Goal: Participate in discussion: Engage in conversation with other users on a specific topic

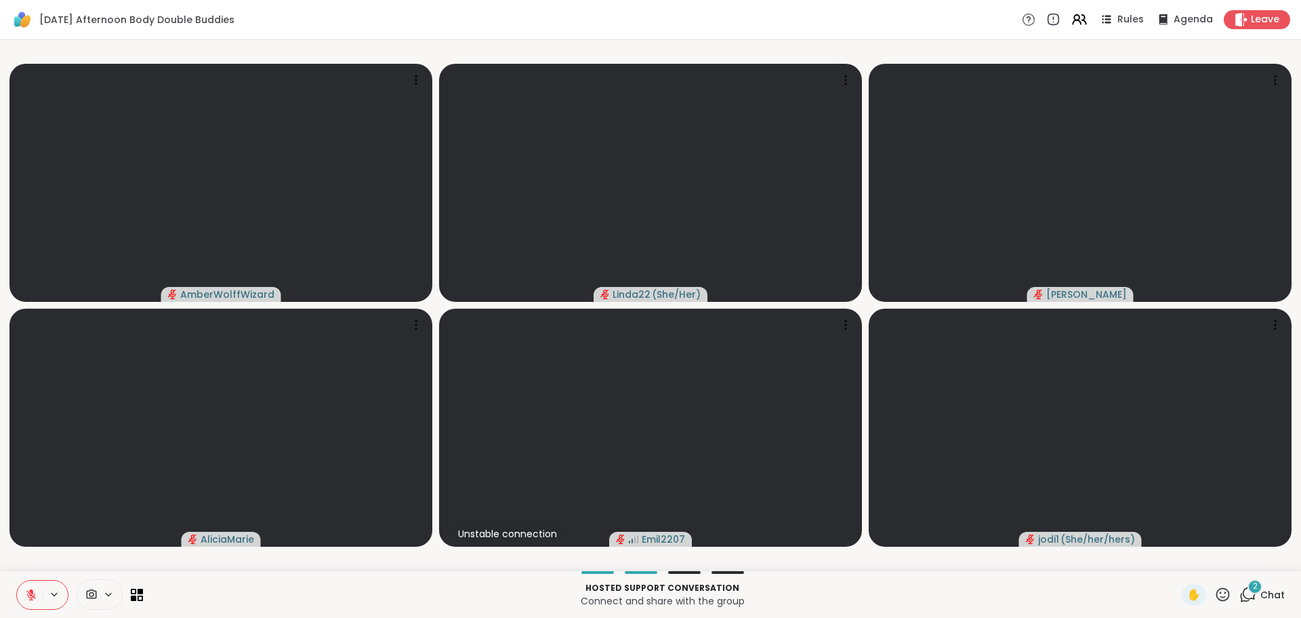
click at [1253, 582] on span "2" at bounding box center [1255, 586] width 5 height 12
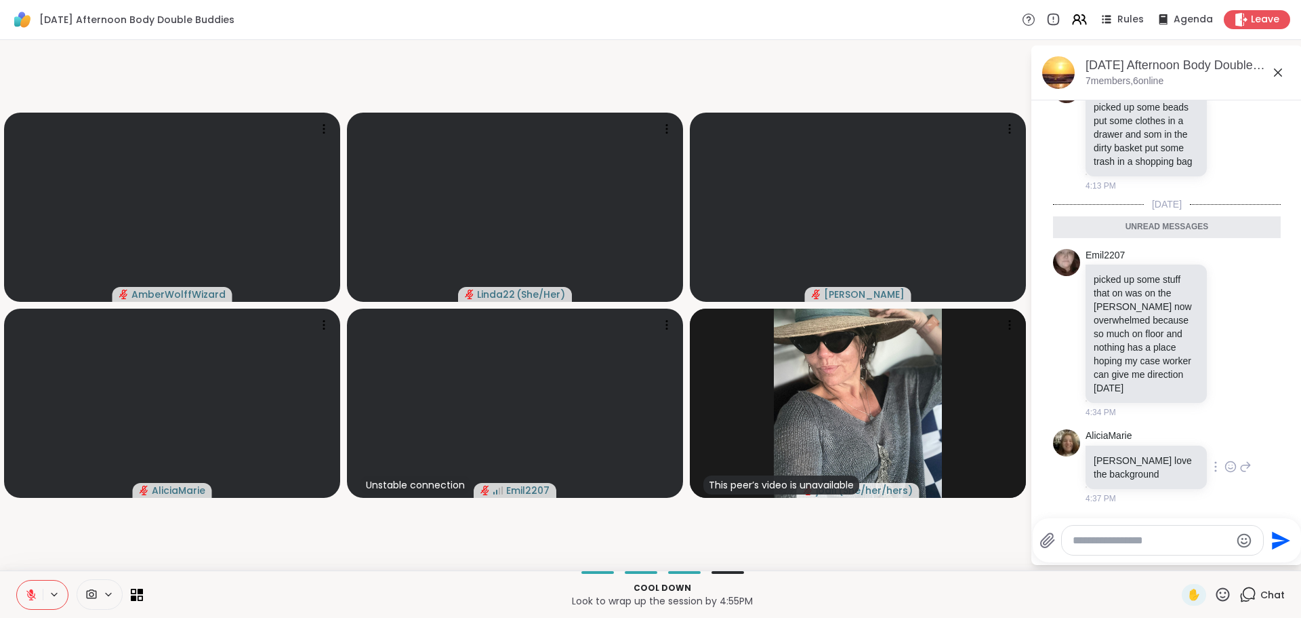
scroll to position [694, 0]
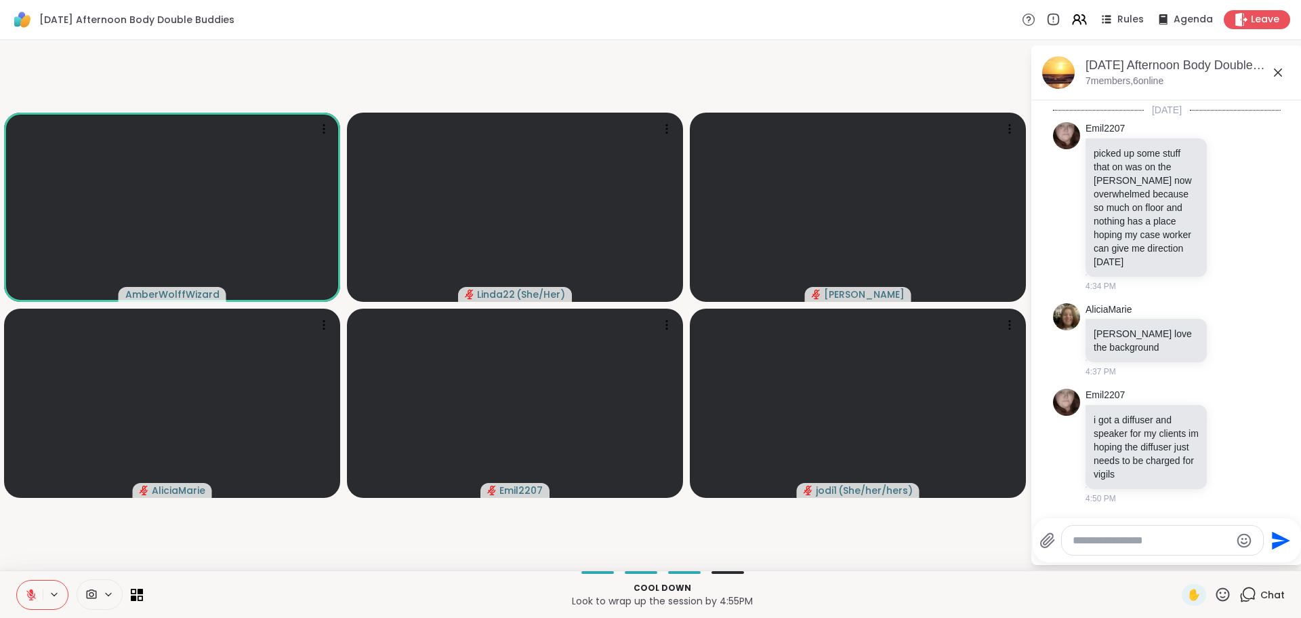
click at [556, 73] on video-player-container "AmberWolffWizard Linda22 ( She/Her ) Adrienne_QueenOfTheDawn AliciaMarie Emil22…" at bounding box center [515, 304] width 1014 height 519
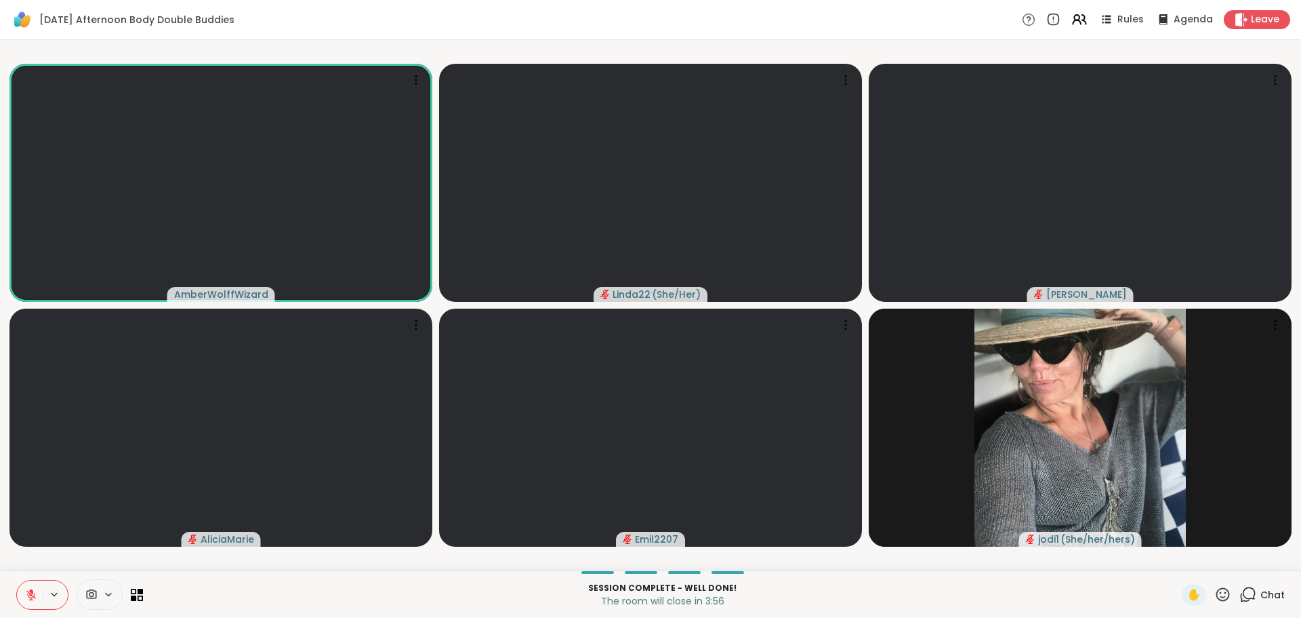
click at [1240, 589] on icon at bounding box center [1248, 594] width 17 height 17
click at [1243, 594] on icon at bounding box center [1249, 593] width 13 height 12
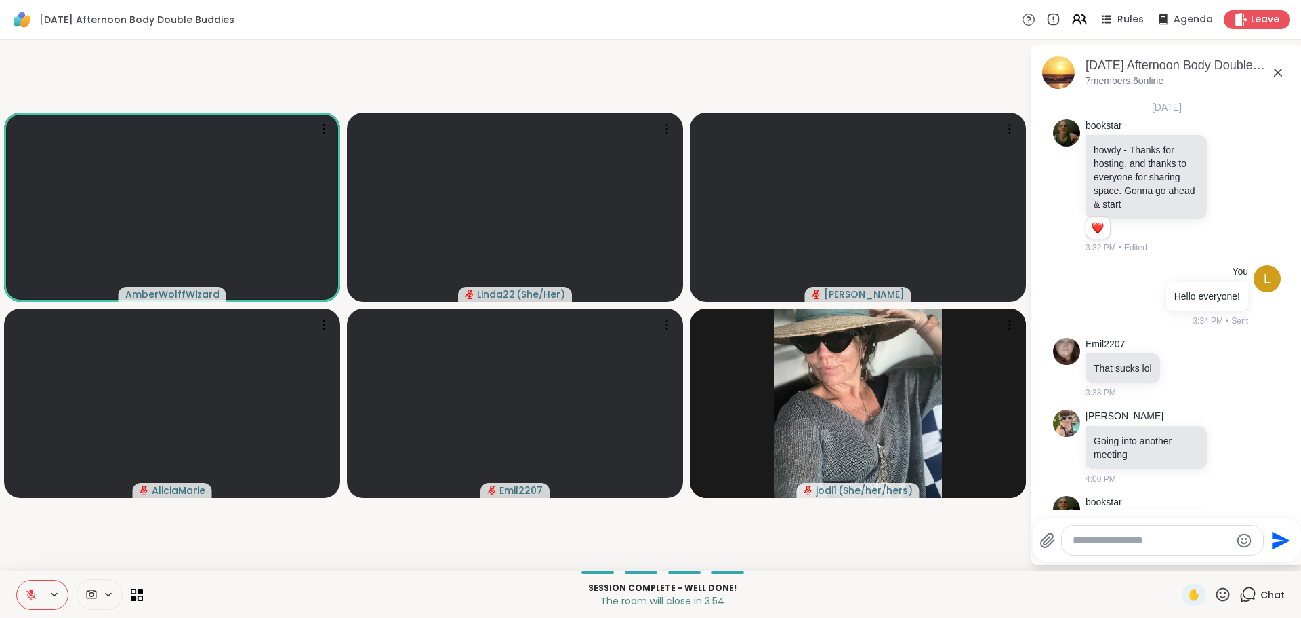
scroll to position [681, 0]
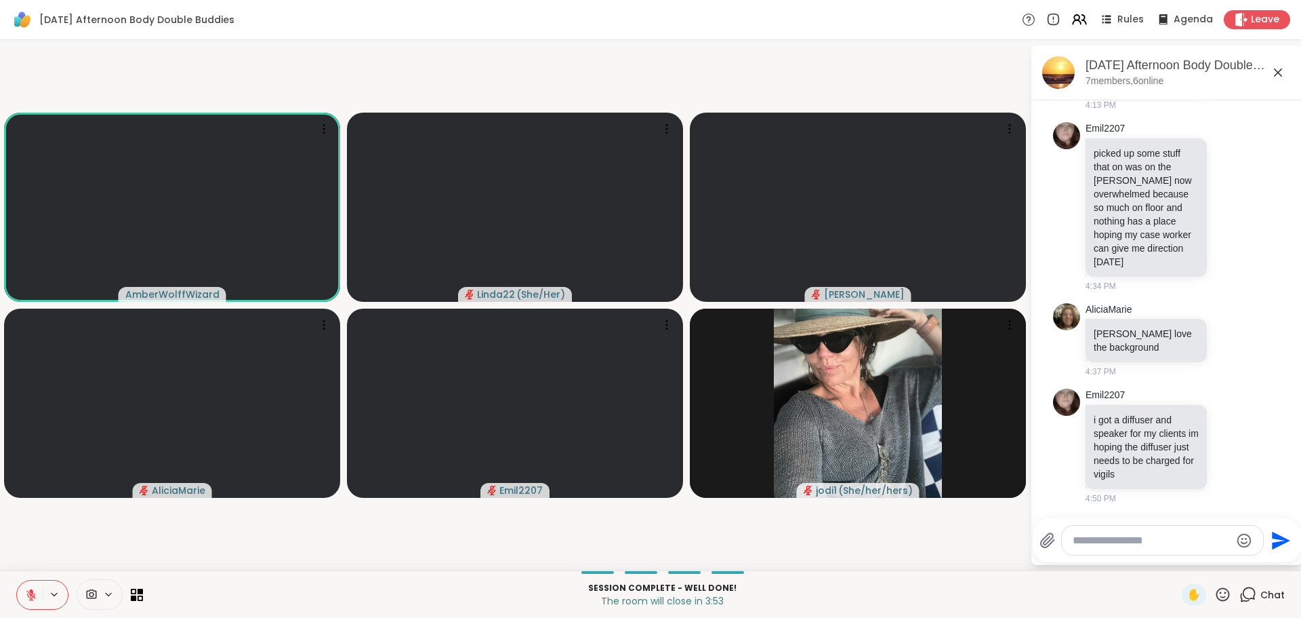
click at [1181, 544] on textarea "Type your message" at bounding box center [1152, 540] width 158 height 14
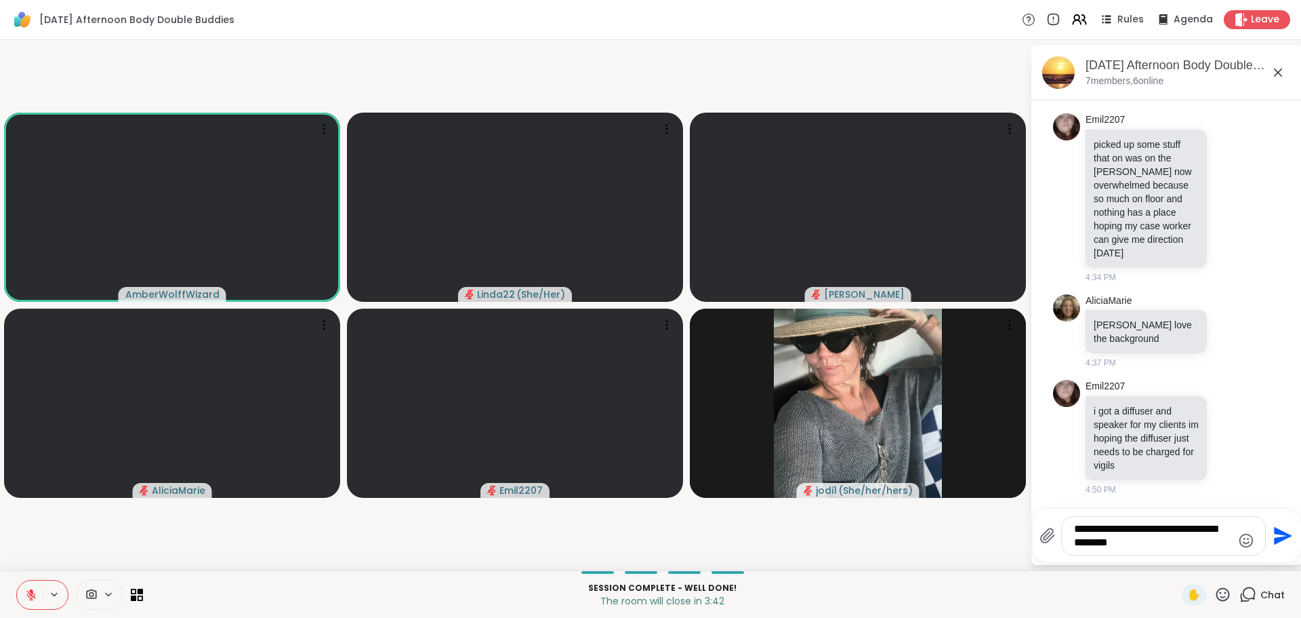
type textarea "**********"
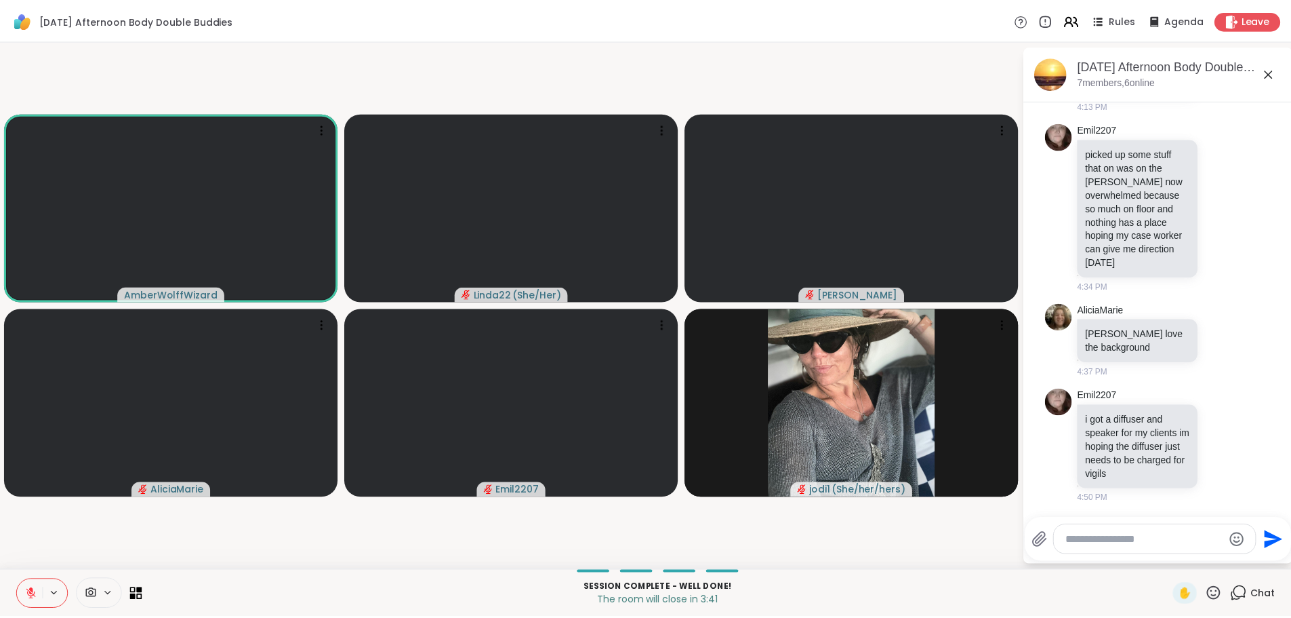
scroll to position [780, 0]
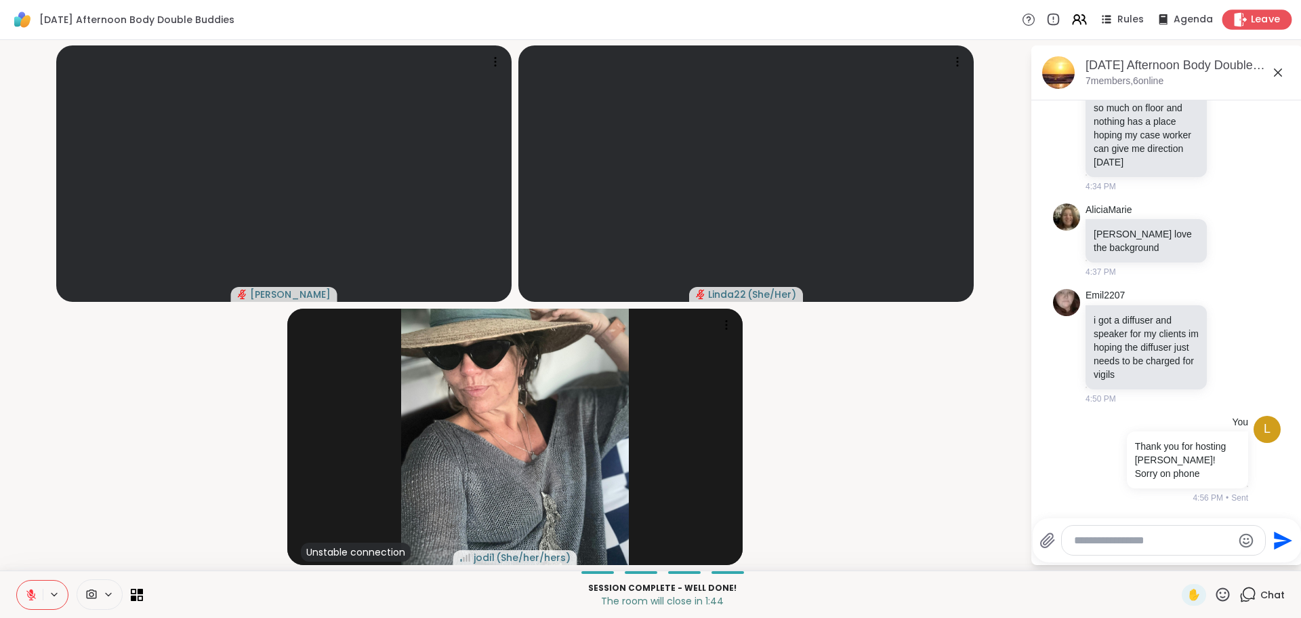
click at [1235, 22] on icon at bounding box center [1241, 19] width 14 height 14
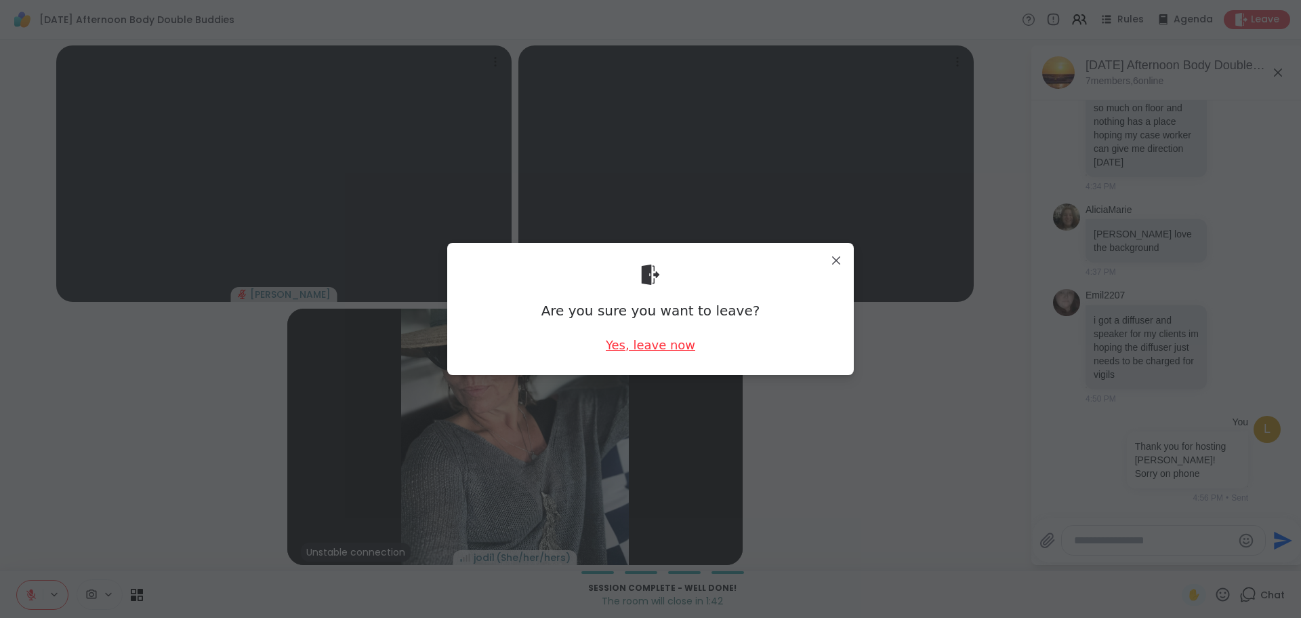
click at [673, 342] on div "Yes, leave now" at bounding box center [650, 344] width 89 height 17
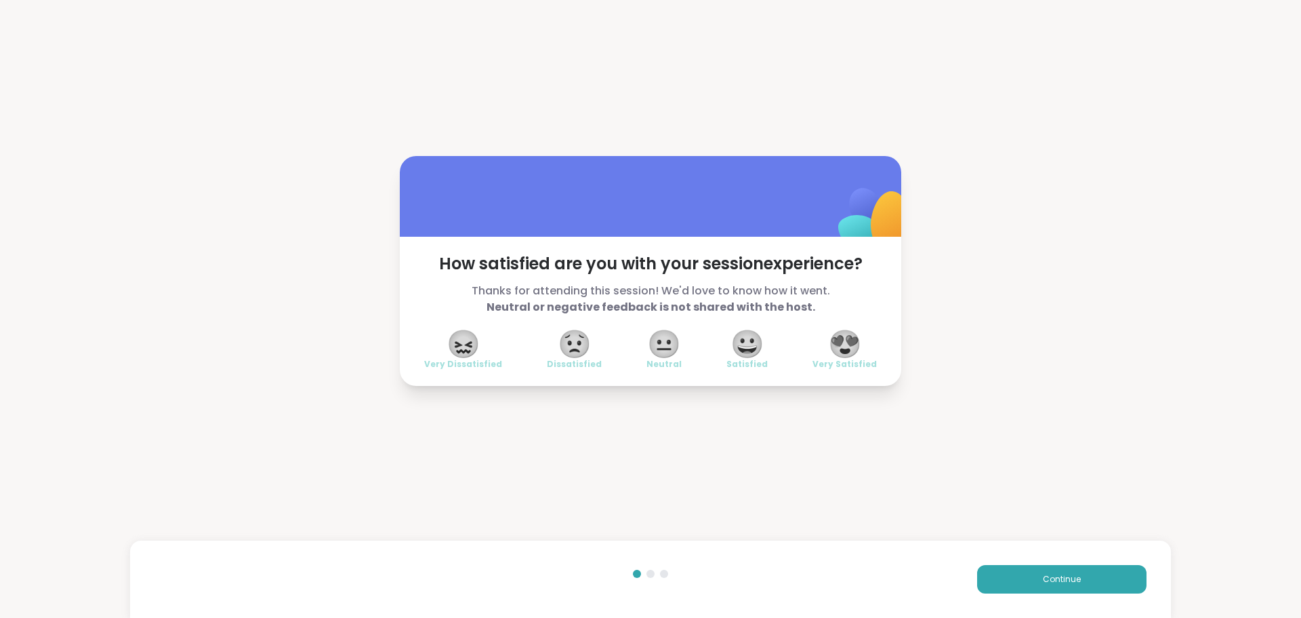
click at [838, 352] on span "😍" at bounding box center [845, 343] width 34 height 24
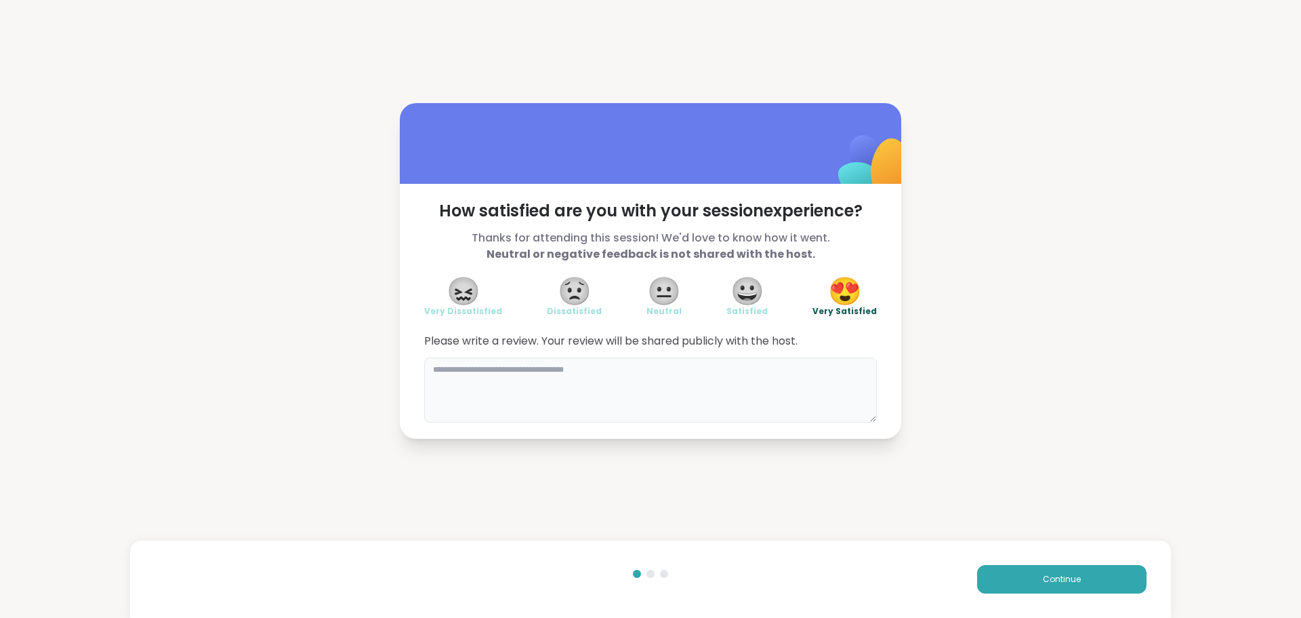
click at [727, 401] on textarea at bounding box center [650, 389] width 453 height 65
type textarea "**********"
click at [1014, 584] on button "Continue" at bounding box center [1061, 579] width 169 height 28
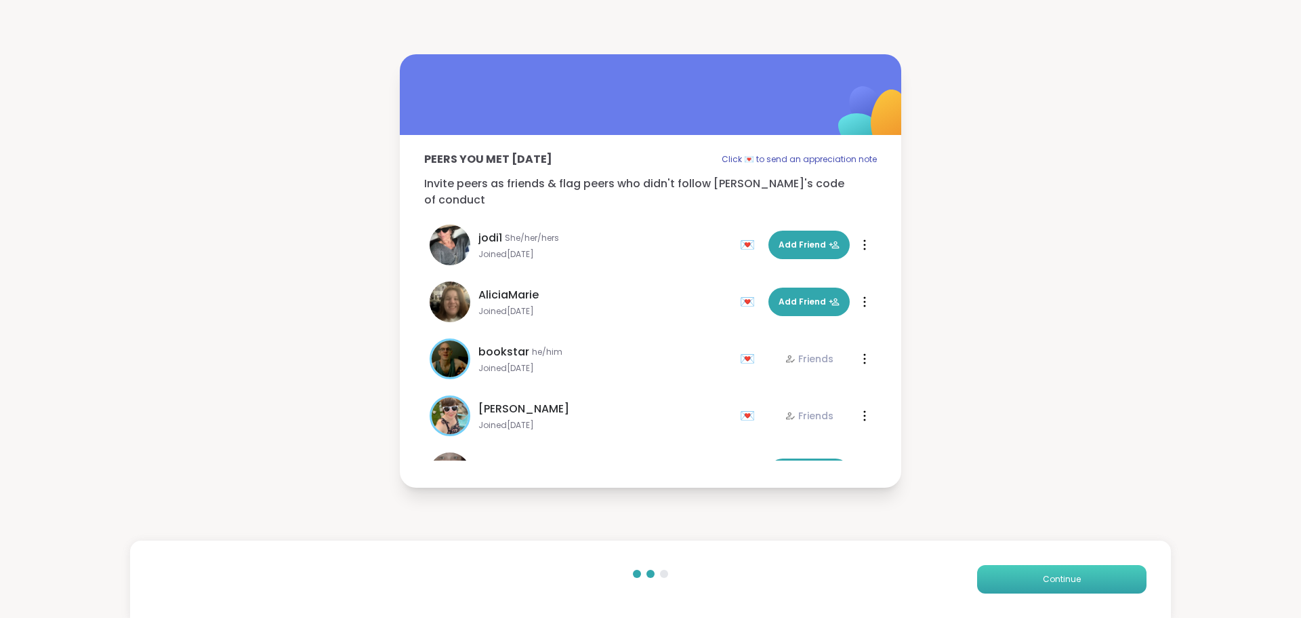
click at [1014, 585] on button "Continue" at bounding box center [1061, 579] width 169 height 28
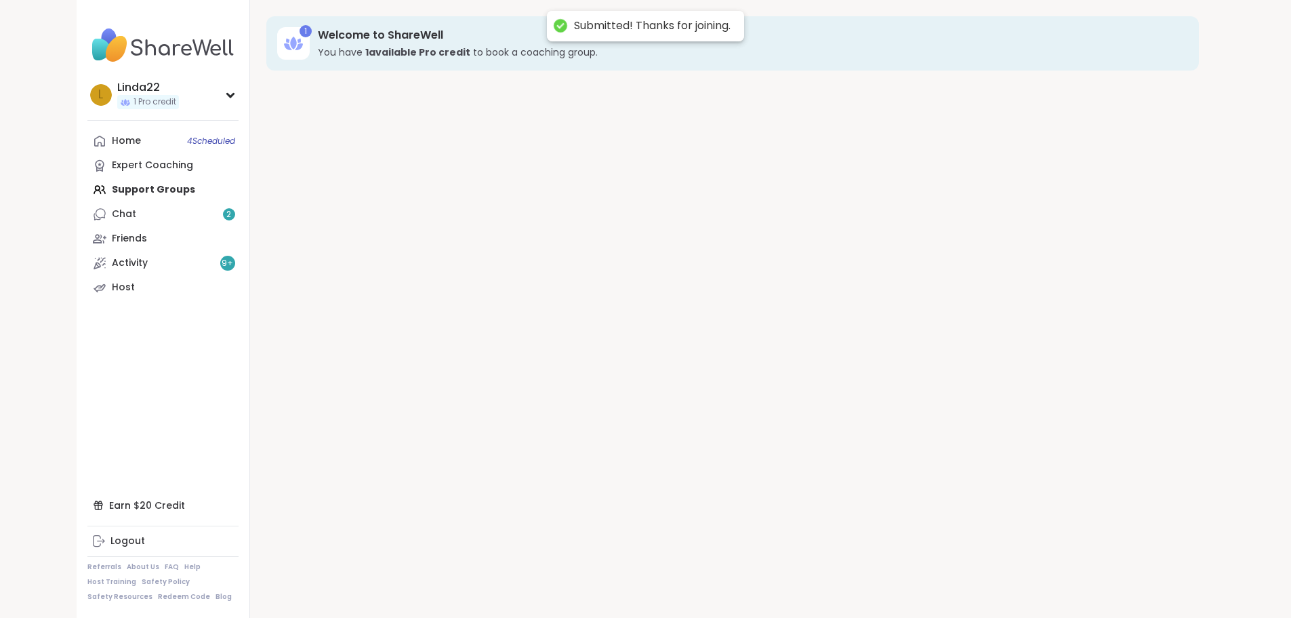
click at [1014, 585] on div "1 Welcome to ShareWell You have 1 available Pro credit to book a coaching group." at bounding box center [732, 309] width 965 height 618
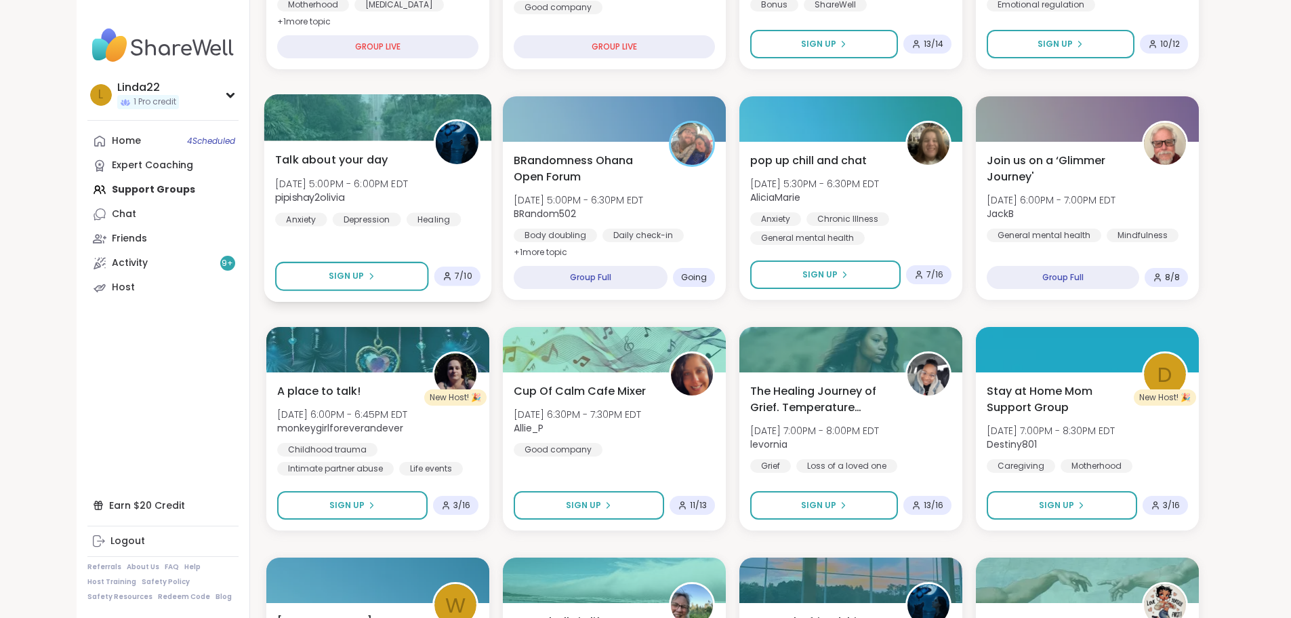
scroll to position [610, 0]
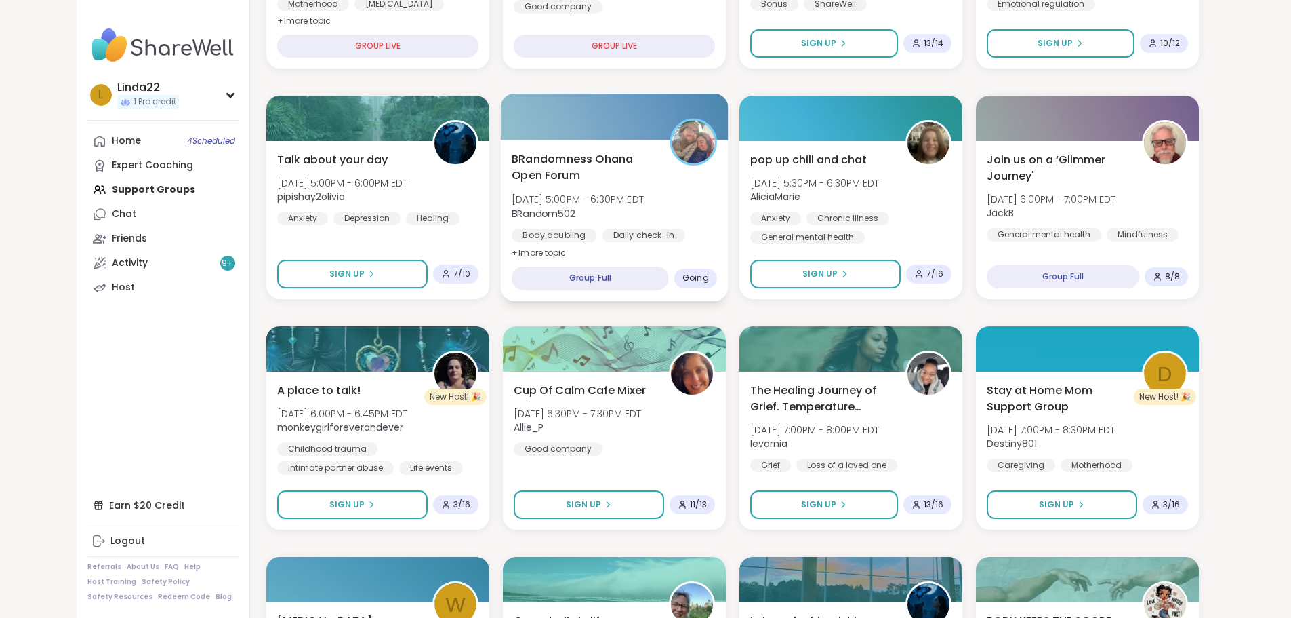
click at [579, 131] on div at bounding box center [614, 117] width 228 height 46
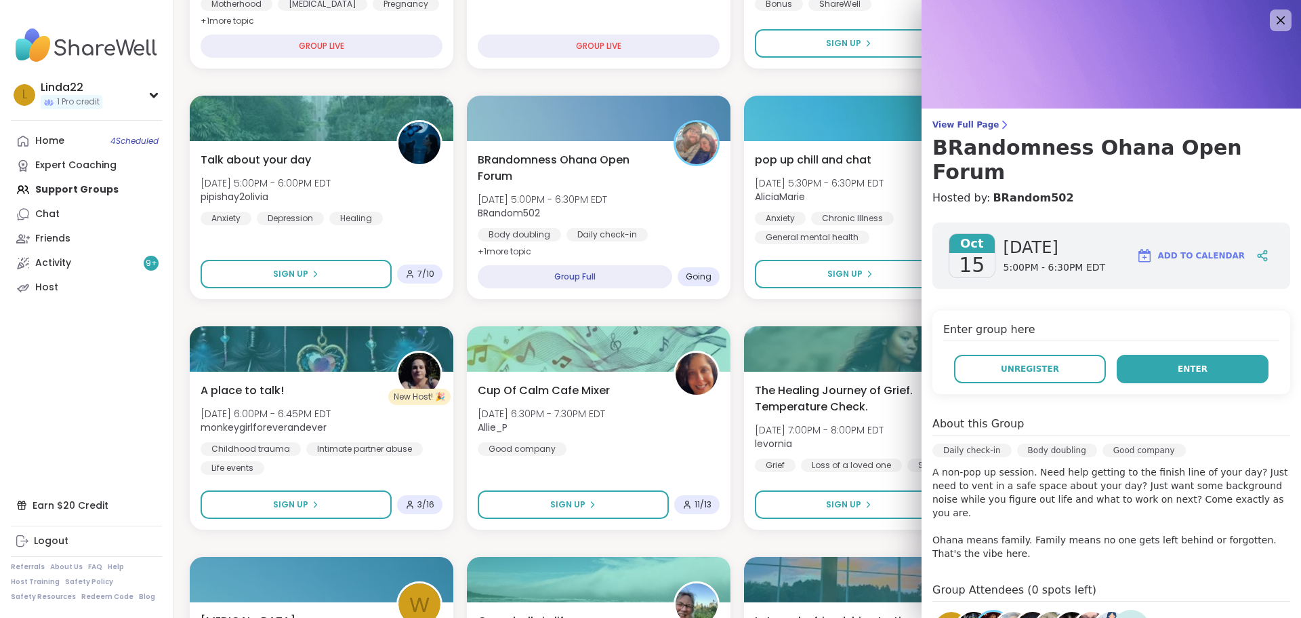
click at [1194, 355] on button "Enter" at bounding box center [1193, 369] width 152 height 28
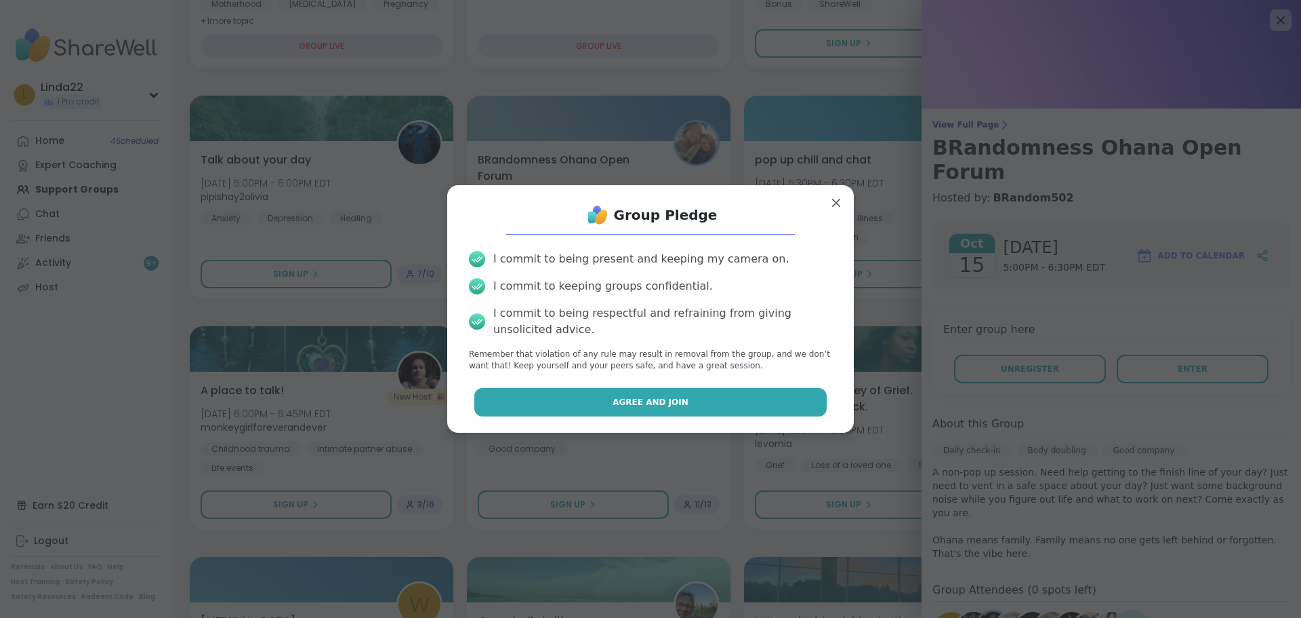
click at [811, 397] on button "Agree and Join" at bounding box center [650, 402] width 353 height 28
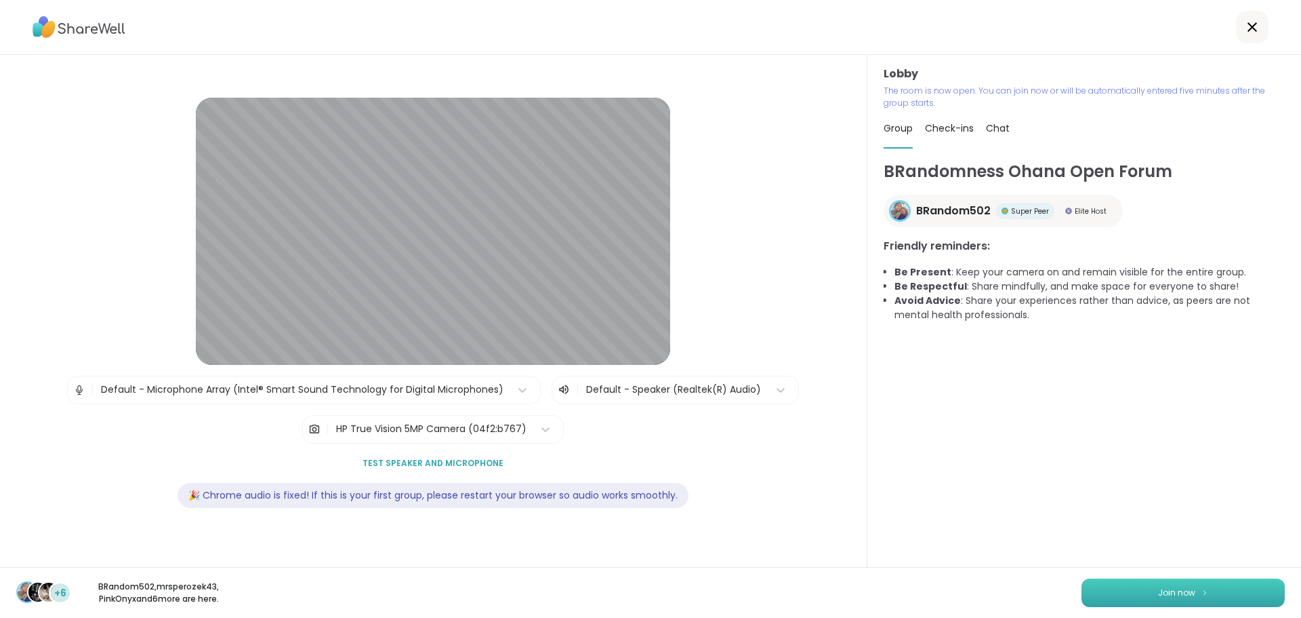
click at [1163, 584] on button "Join now" at bounding box center [1183, 592] width 203 height 28
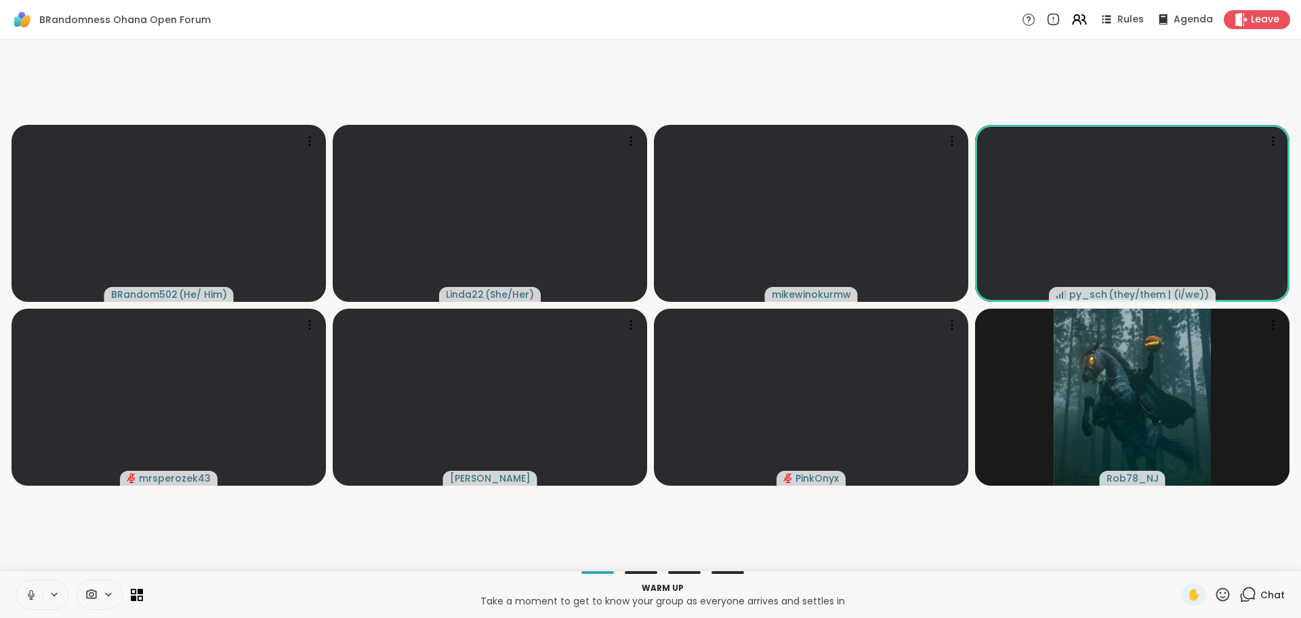
click at [26, 592] on icon at bounding box center [31, 594] width 12 height 12
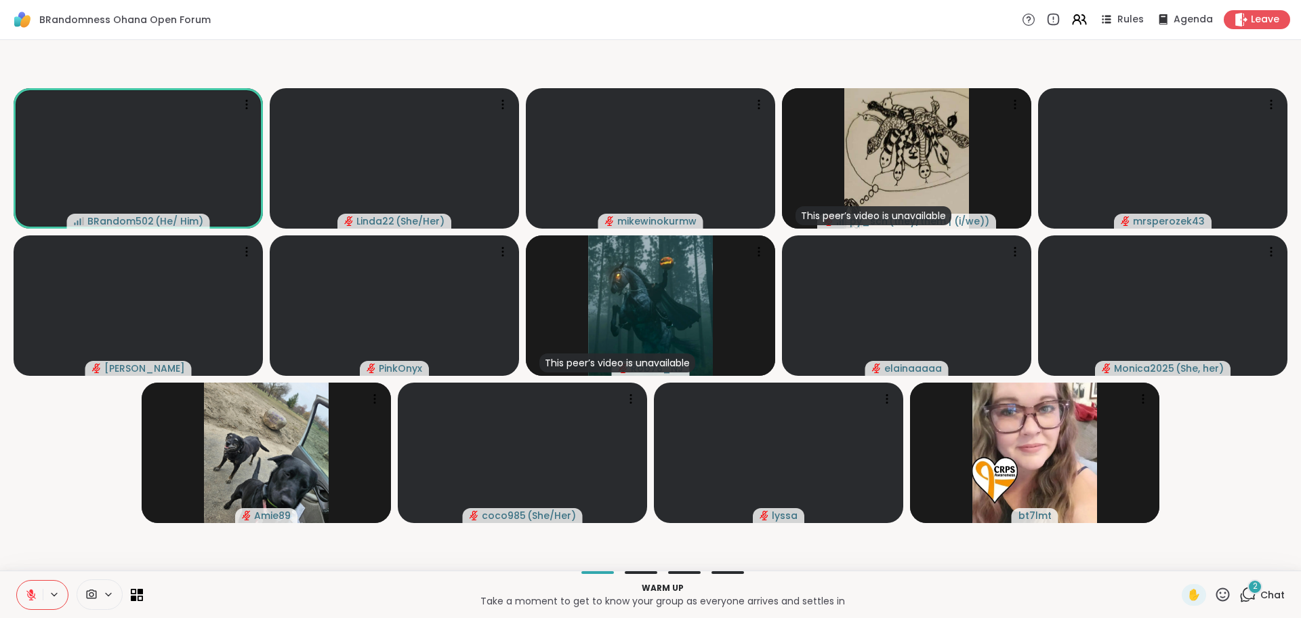
click at [253, 594] on p "Take a moment to get to know your group as everyone arrives and settles in" at bounding box center [662, 601] width 1023 height 14
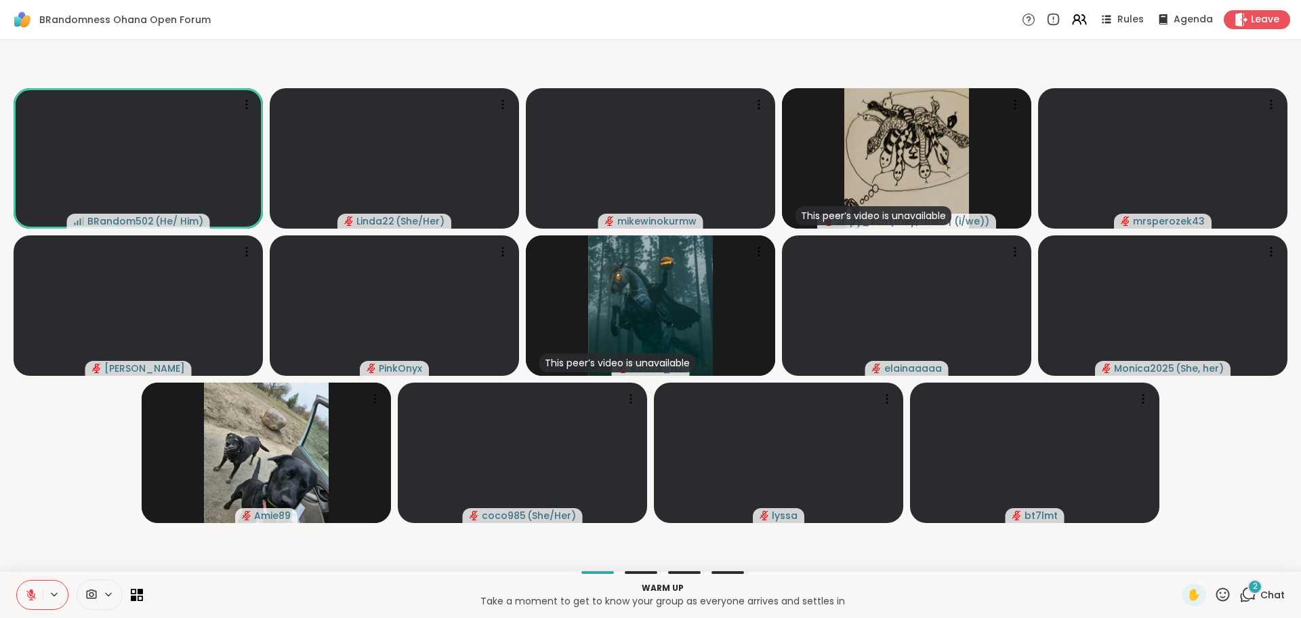
click at [1261, 594] on span "Chat" at bounding box center [1273, 595] width 24 height 14
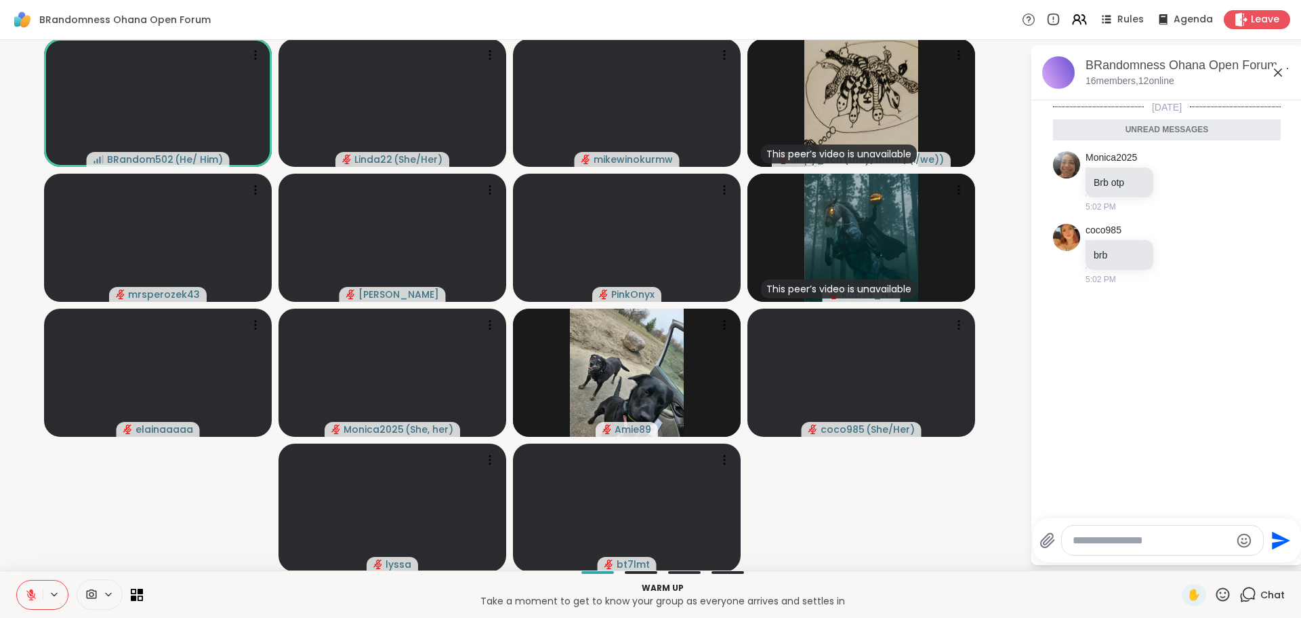
click at [1155, 545] on textarea "Type your message" at bounding box center [1152, 540] width 158 height 14
type textarea "**********"
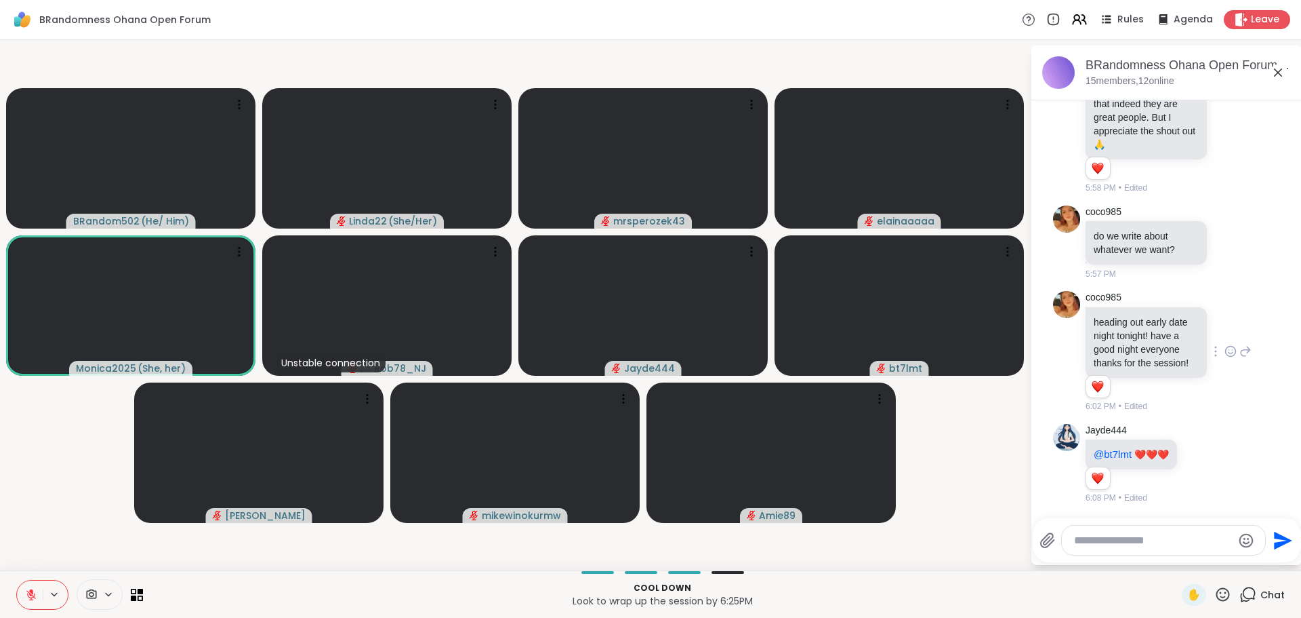
scroll to position [4290, 0]
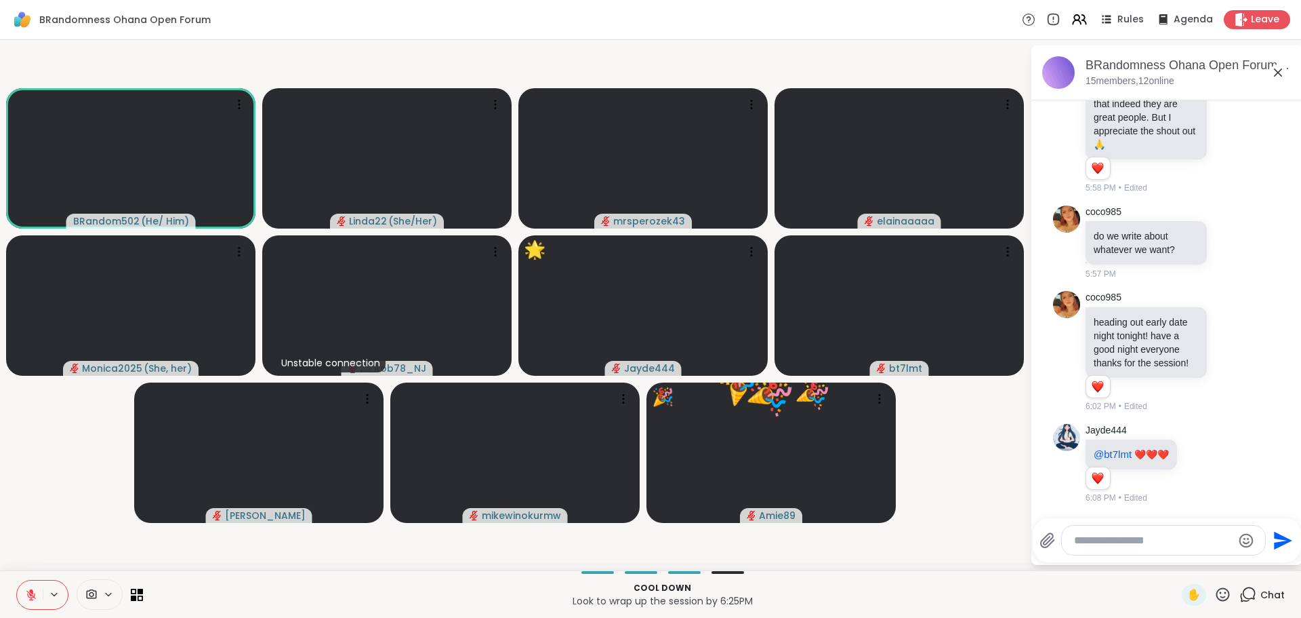
click at [27, 594] on icon at bounding box center [31, 594] width 12 height 12
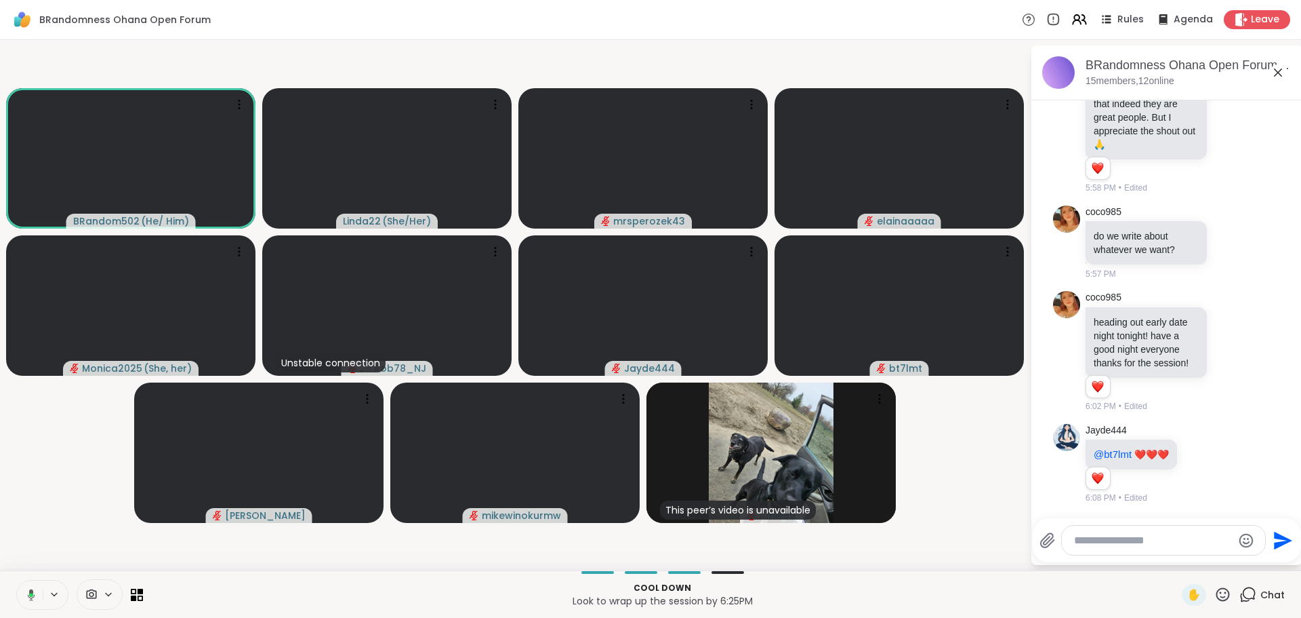
click at [31, 590] on icon at bounding box center [31, 594] width 7 height 12
click at [27, 586] on button at bounding box center [30, 594] width 26 height 28
click at [28, 588] on icon at bounding box center [31, 594] width 12 height 12
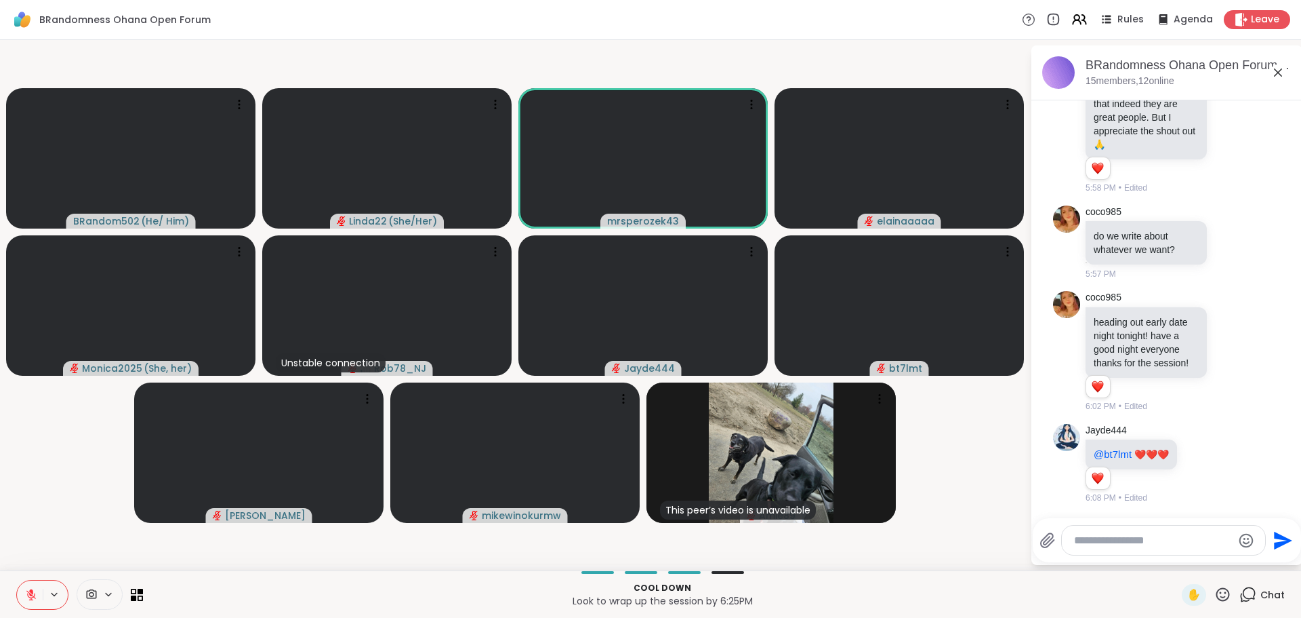
click at [950, 546] on video-player-container "BRandom502 ( He/ Him ) Linda22 ( She/Her ) mrsperozek43 elainaaaaa Monica2025 (…" at bounding box center [515, 304] width 1014 height 519
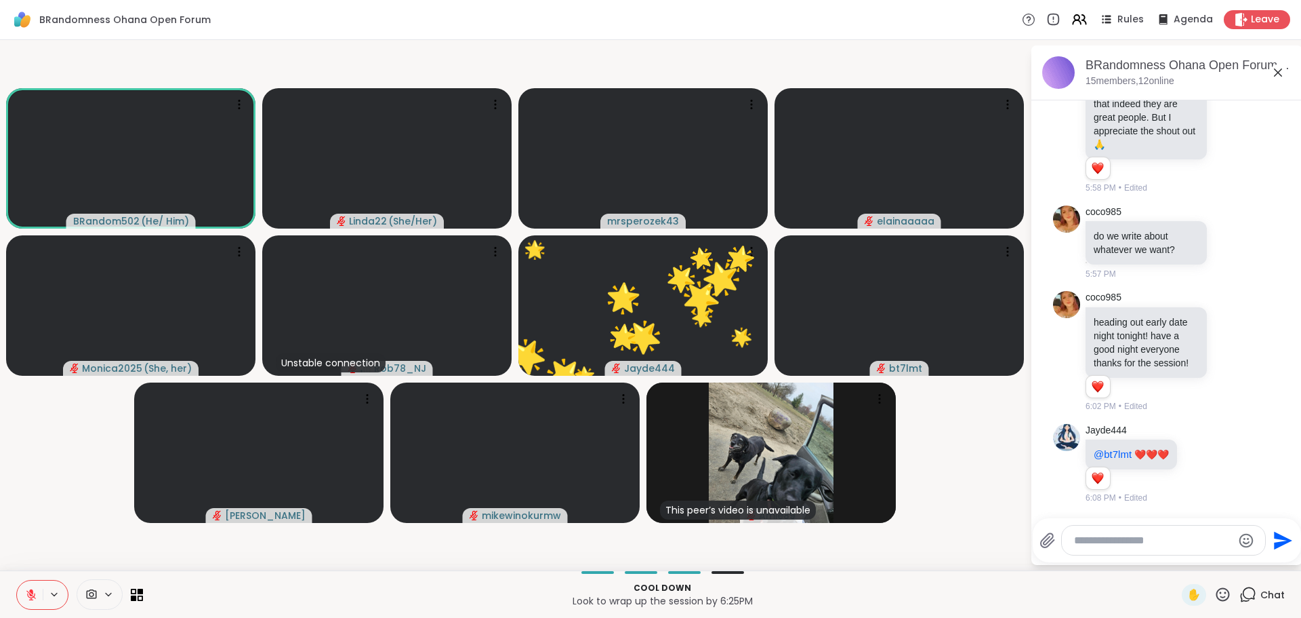
click at [1215, 587] on icon at bounding box center [1223, 594] width 17 height 17
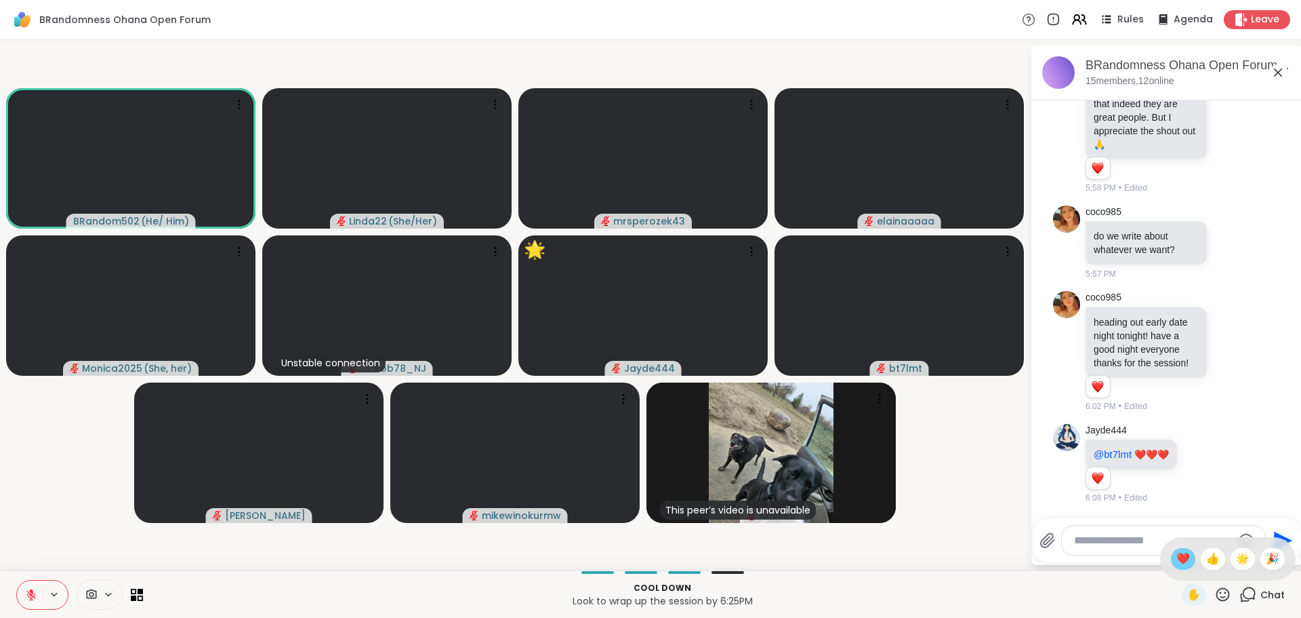
click at [1178, 554] on div "❤️" at bounding box center [1183, 559] width 24 height 22
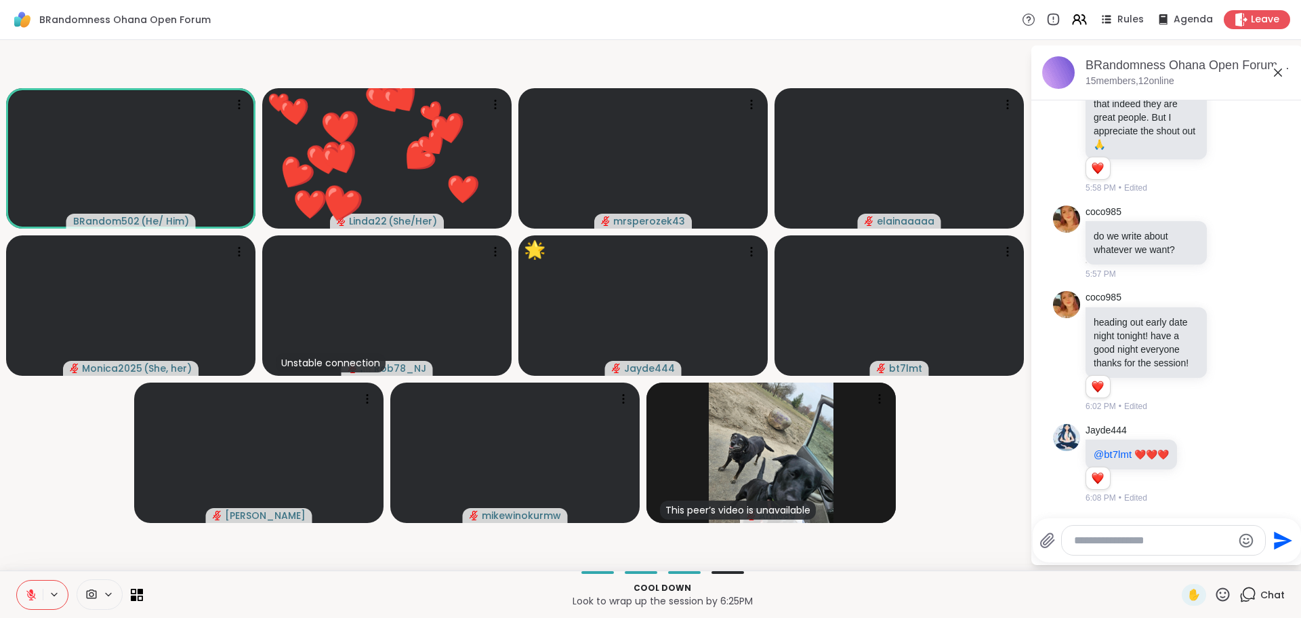
click at [949, 534] on video-player-container "BRandom502 ( He/ Him ) ❤️ Linda22 ( She/Her ) ❤️ ❤️ ❤️ ❤️ ❤️ ❤️ ❤️ ❤️ ❤️ ❤️ ❤️ …" at bounding box center [515, 304] width 1014 height 519
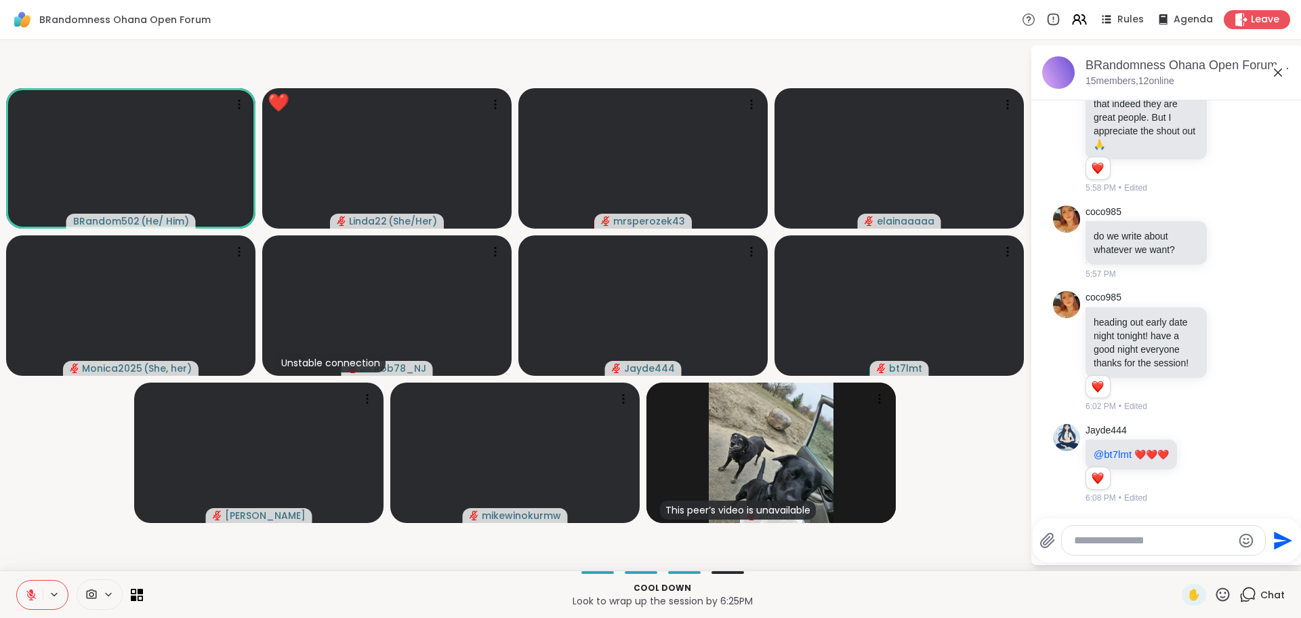
click at [1101, 531] on div at bounding box center [1163, 539] width 203 height 29
click at [1101, 538] on textarea "Type your message" at bounding box center [1153, 540] width 158 height 14
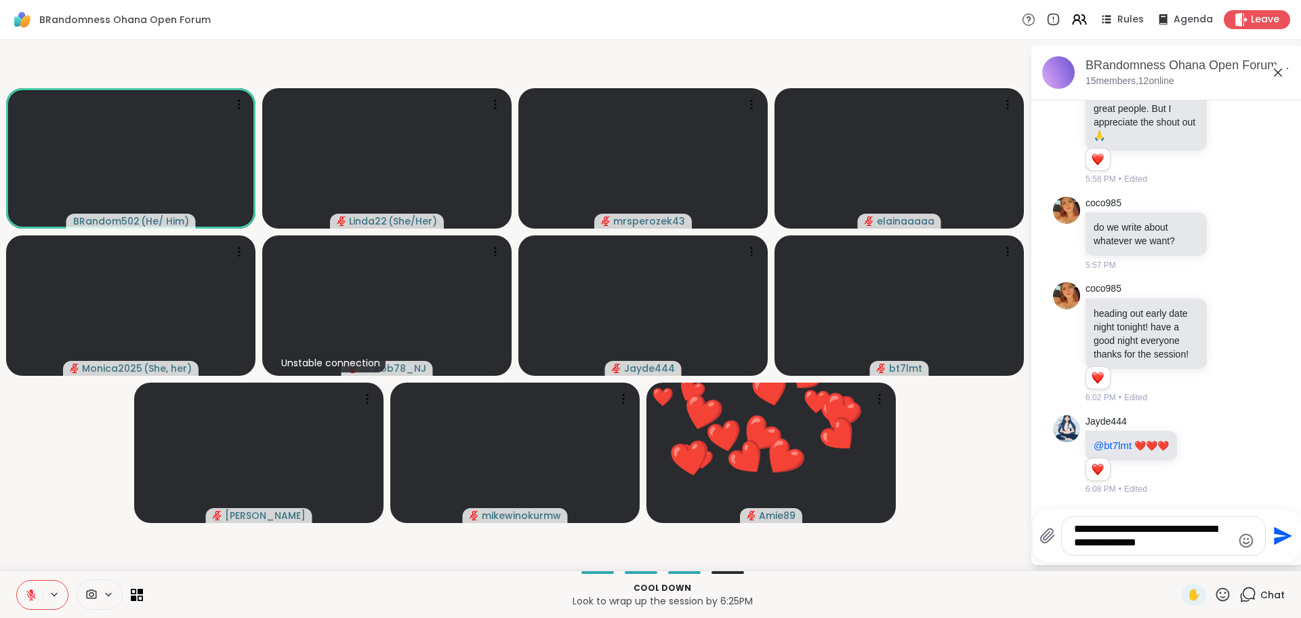
type textarea "**********"
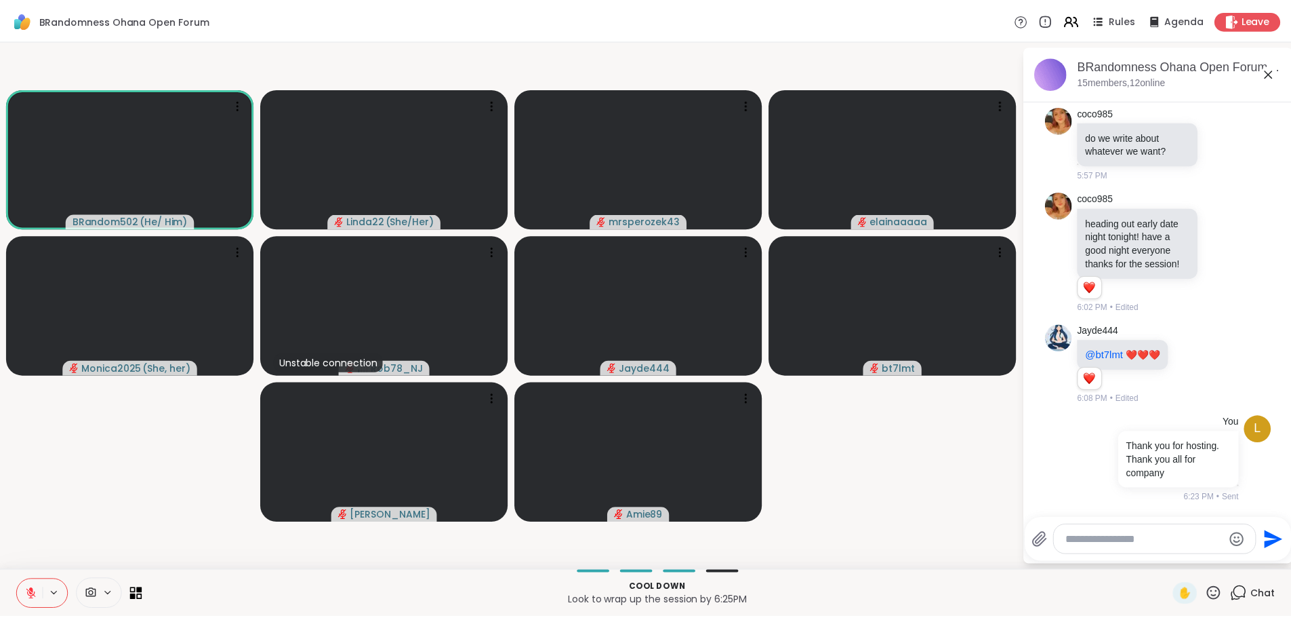
scroll to position [4389, 0]
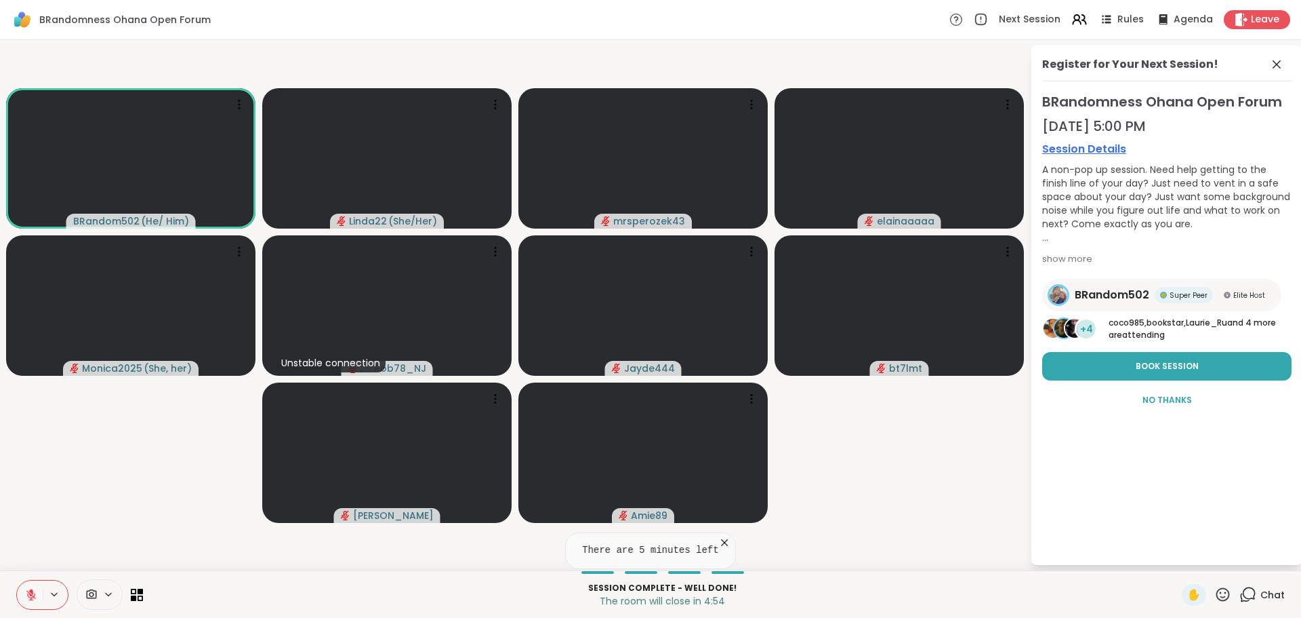
click at [718, 542] on icon at bounding box center [725, 542] width 14 height 14
click at [1274, 62] on icon at bounding box center [1277, 64] width 16 height 16
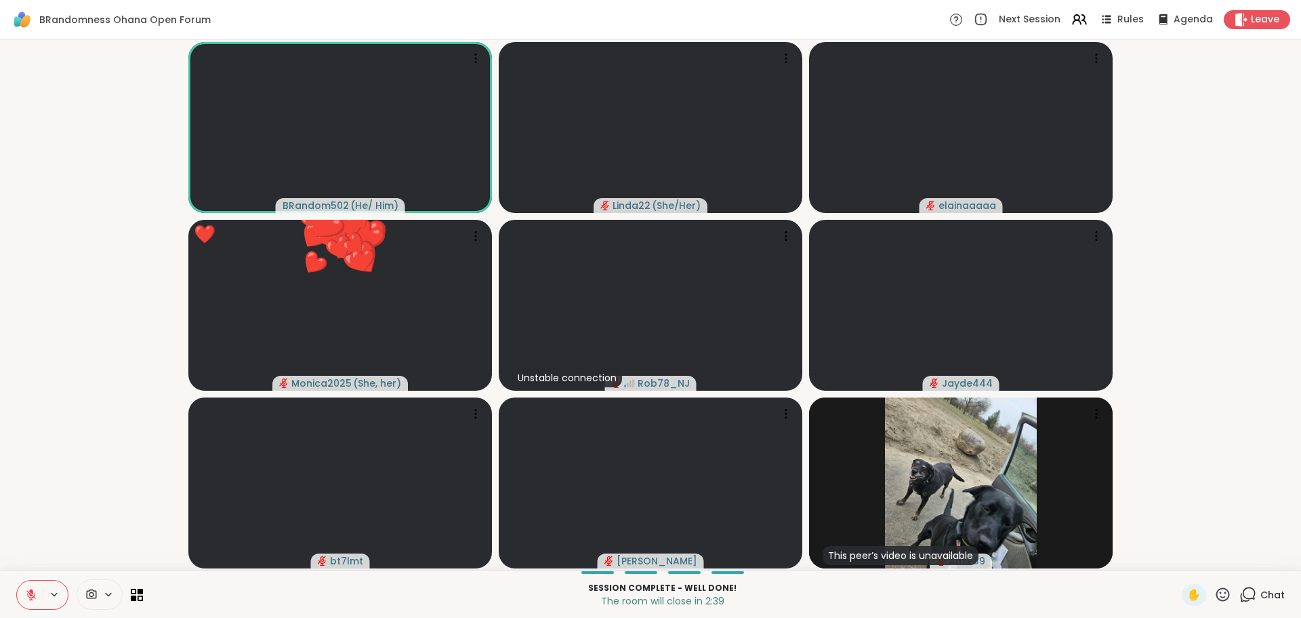
click at [1215, 592] on icon at bounding box center [1223, 594] width 17 height 17
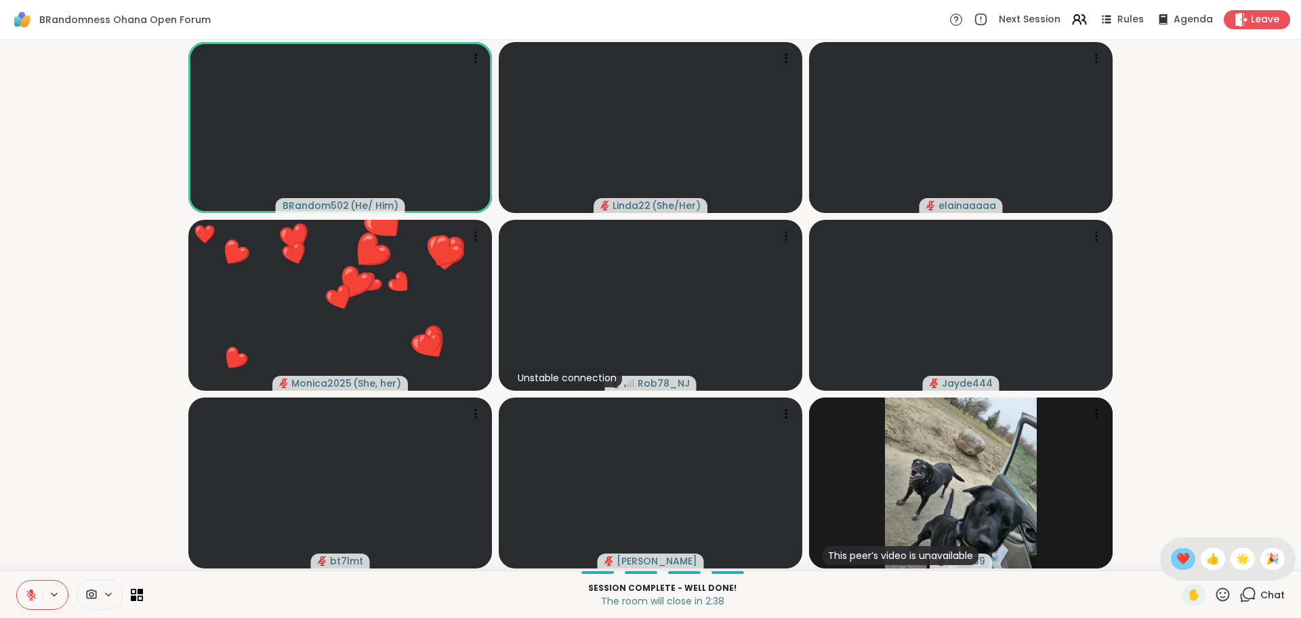
click at [1177, 564] on span "❤️" at bounding box center [1184, 558] width 14 height 16
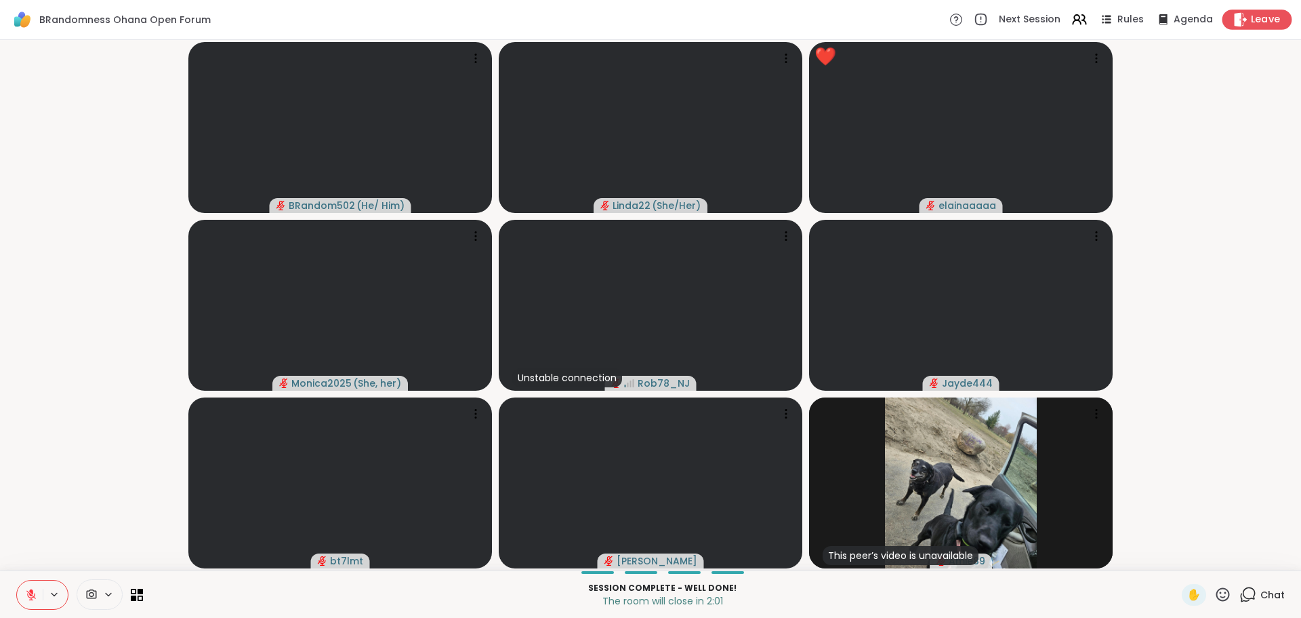
click at [1253, 13] on span "Leave" at bounding box center [1266, 20] width 30 height 14
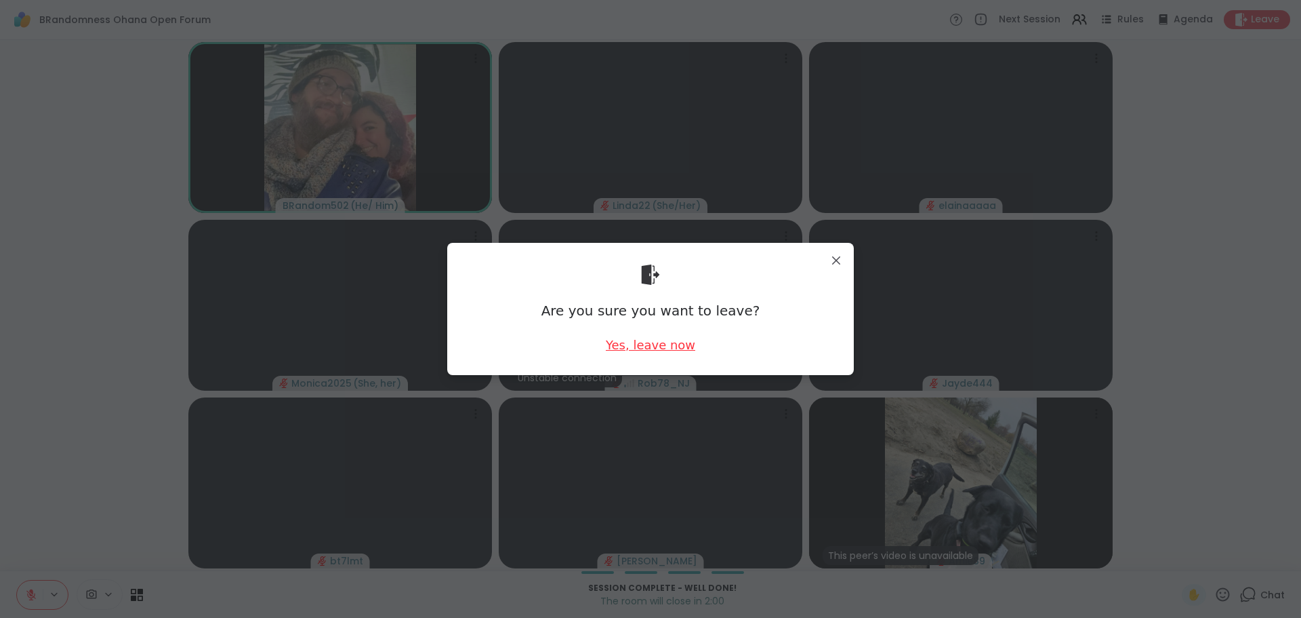
click at [677, 340] on div "Yes, leave now" at bounding box center [650, 344] width 89 height 17
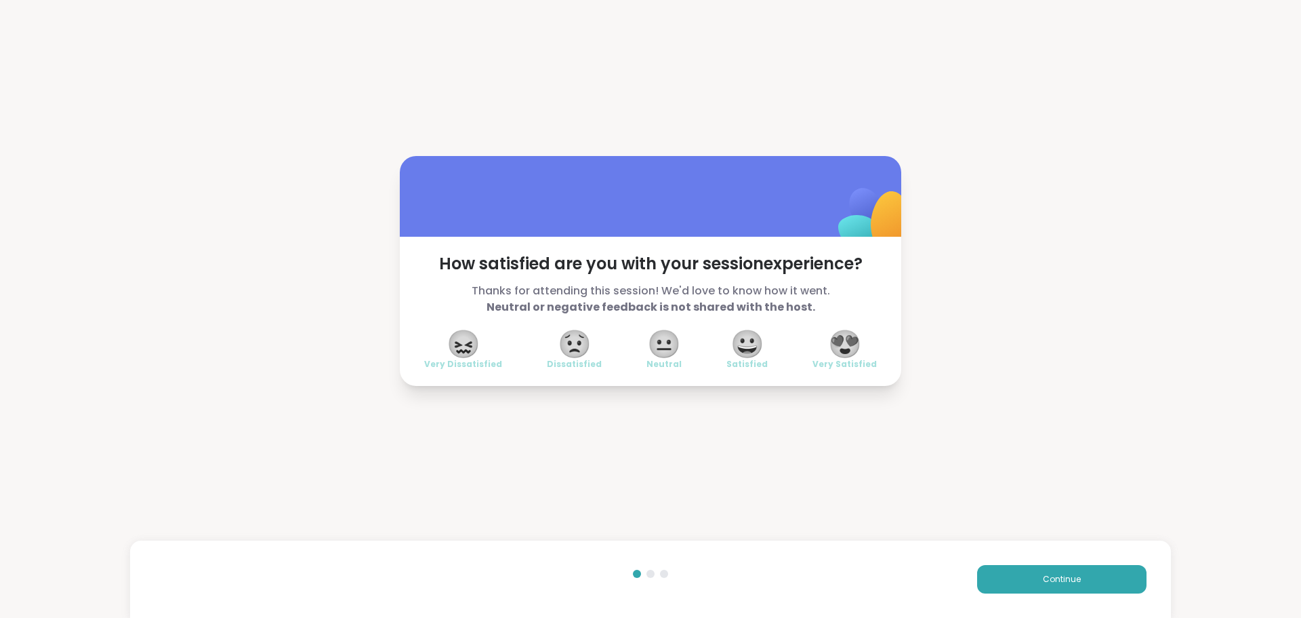
click at [846, 338] on span "😍" at bounding box center [845, 343] width 34 height 24
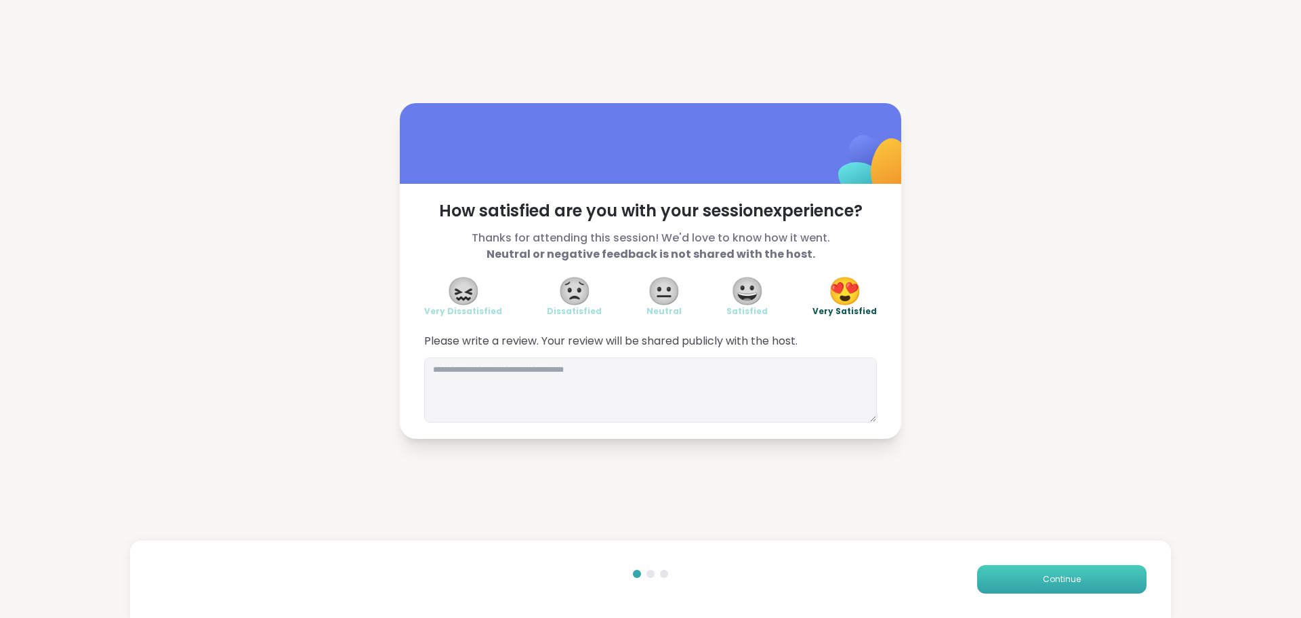
click at [1026, 582] on button "Continue" at bounding box center [1061, 579] width 169 height 28
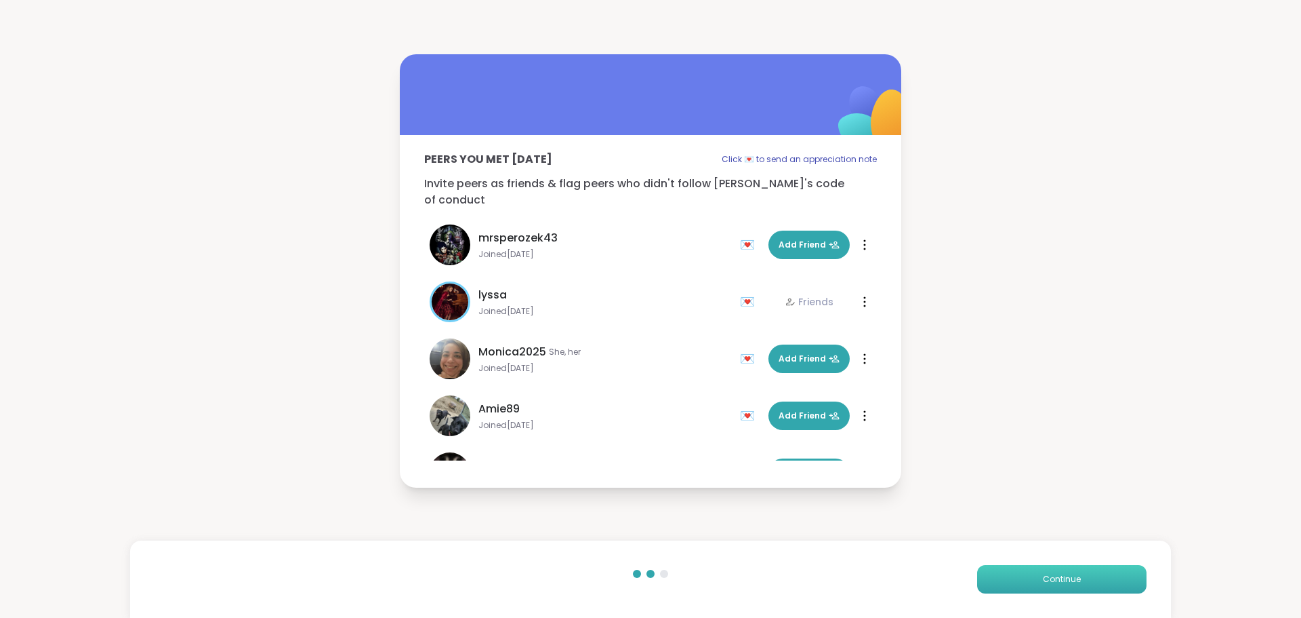
click at [1026, 582] on button "Continue" at bounding box center [1061, 579] width 169 height 28
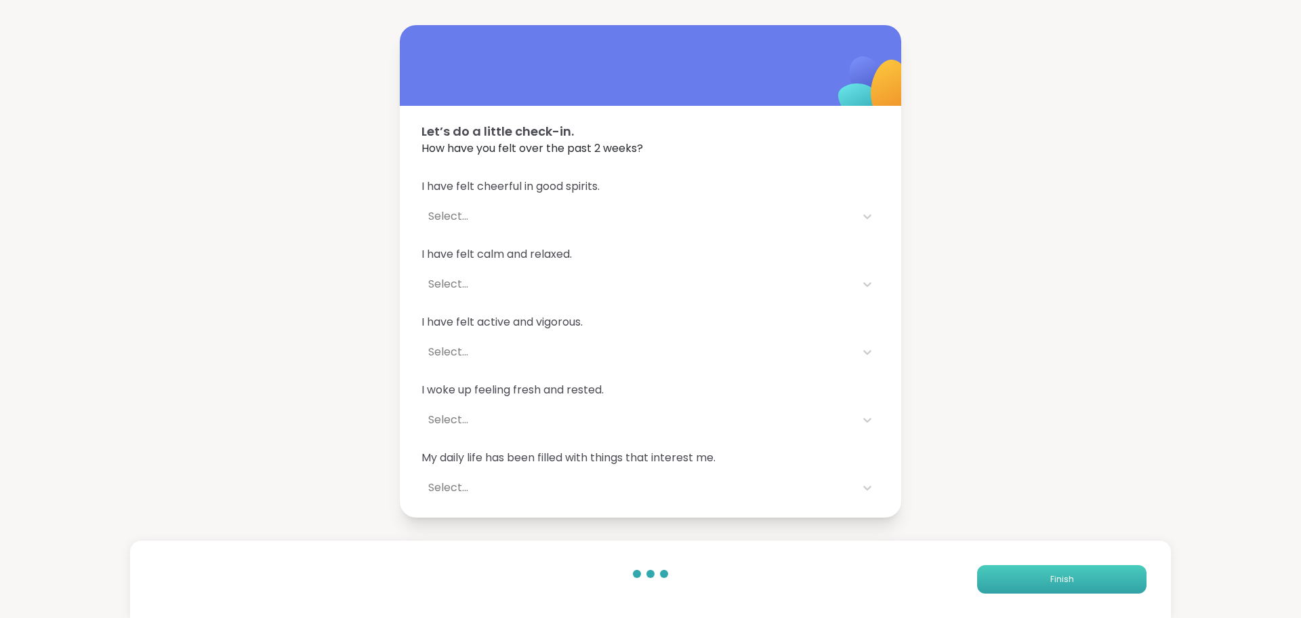
click at [1026, 582] on button "Finish" at bounding box center [1061, 579] width 169 height 28
